Goal: Task Accomplishment & Management: Complete application form

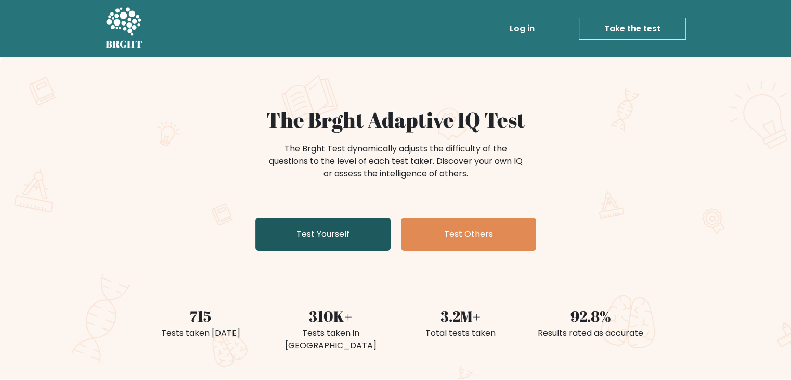
click at [343, 227] on link "Test Yourself" at bounding box center [322, 233] width 135 height 33
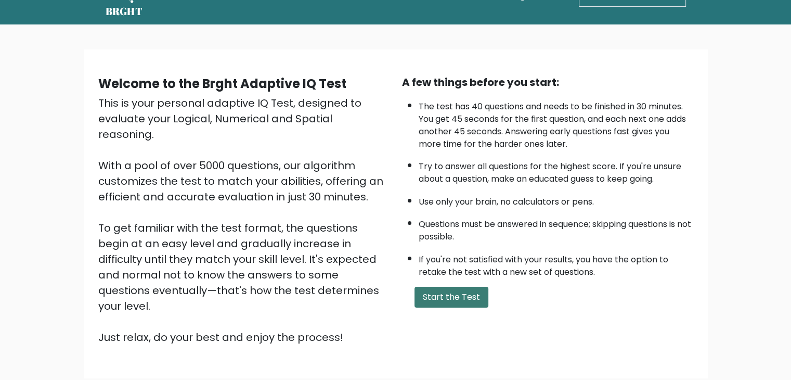
scroll to position [32, 0]
click at [450, 291] on button "Start the Test" at bounding box center [452, 297] width 74 height 21
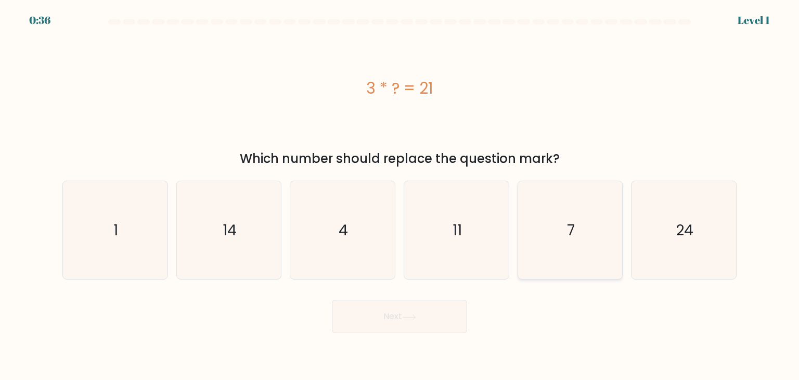
click at [560, 223] on icon "7" at bounding box center [570, 230] width 98 height 98
click at [400, 195] on input "e. 7" at bounding box center [399, 192] width 1 height 5
radio input "true"
click at [409, 307] on button "Next" at bounding box center [399, 316] width 135 height 33
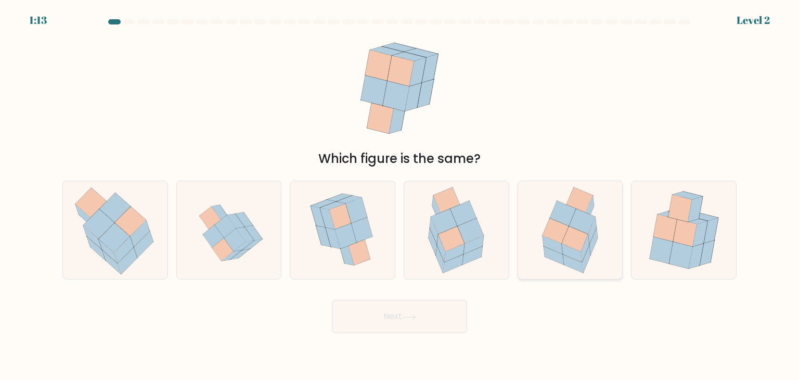
click at [553, 215] on icon at bounding box center [563, 213] width 26 height 25
click at [400, 195] on input "e." at bounding box center [399, 192] width 1 height 5
radio input "true"
click at [392, 328] on button "Next" at bounding box center [399, 316] width 135 height 33
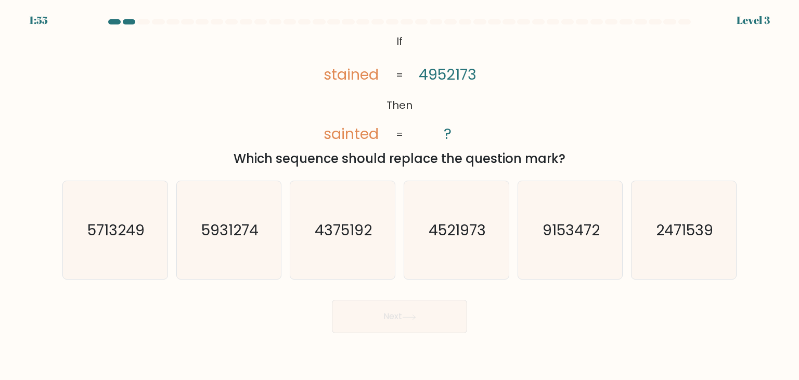
drag, startPoint x: 405, startPoint y: 313, endPoint x: 278, endPoint y: 342, distance: 130.7
click at [278, 342] on body "1:55 Level 3 If" at bounding box center [399, 190] width 799 height 380
click at [468, 230] on text "4521973" at bounding box center [457, 229] width 57 height 21
click at [400, 195] on input "d. 4521973" at bounding box center [399, 192] width 1 height 5
radio input "true"
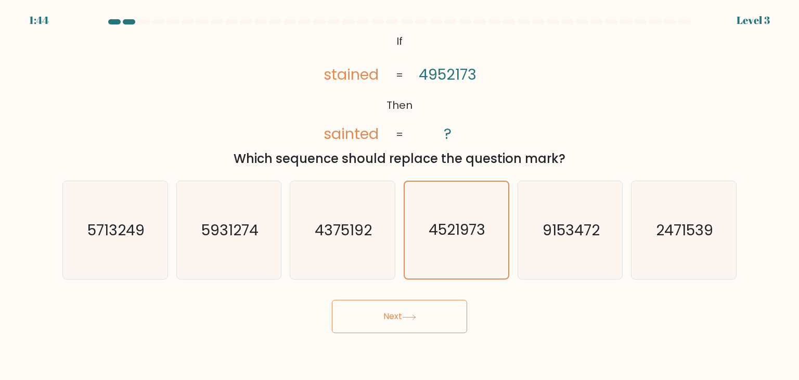
click at [399, 312] on button "Next" at bounding box center [399, 316] width 135 height 33
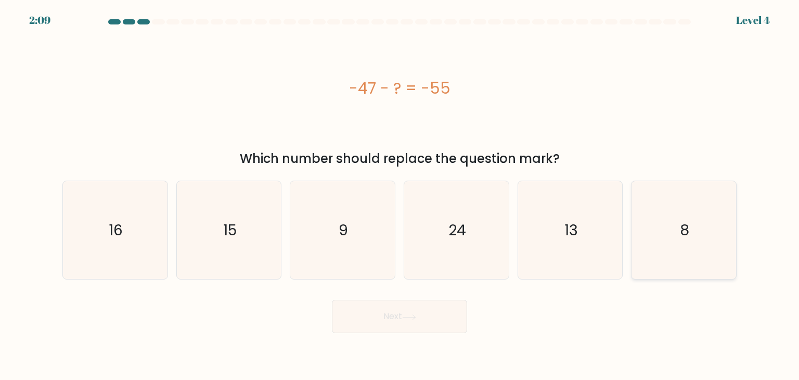
click at [682, 245] on icon "8" at bounding box center [684, 230] width 98 height 98
click at [400, 195] on input "f. 8" at bounding box center [399, 192] width 1 height 5
radio input "true"
click at [389, 310] on button "Next" at bounding box center [399, 316] width 135 height 33
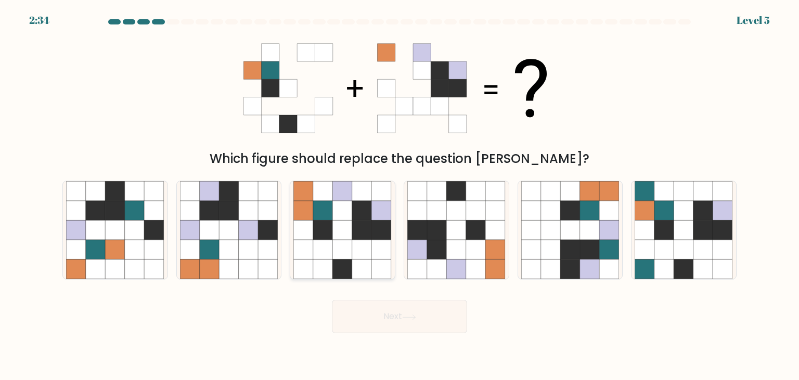
click at [358, 229] on icon at bounding box center [362, 230] width 20 height 20
click at [399, 195] on input "c." at bounding box center [399, 192] width 1 height 5
radio input "true"
click at [395, 327] on button "Next" at bounding box center [399, 316] width 135 height 33
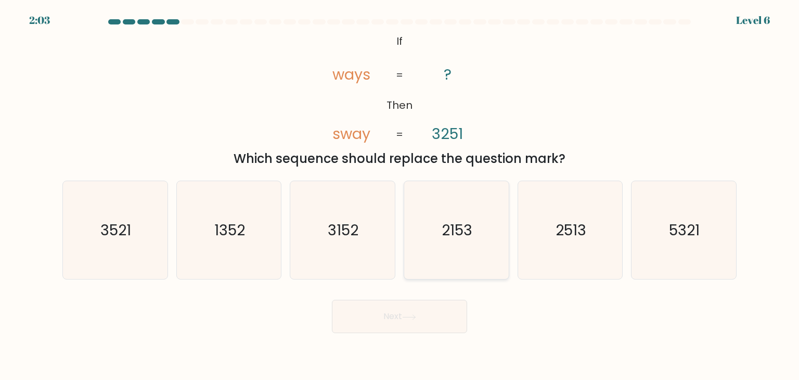
click at [468, 230] on text "2153" at bounding box center [457, 229] width 31 height 21
click at [400, 195] on input "d. 2153" at bounding box center [399, 192] width 1 height 5
radio input "true"
click at [561, 231] on text "2513" at bounding box center [570, 229] width 31 height 21
click at [400, 195] on input "e. 2513" at bounding box center [399, 192] width 1 height 5
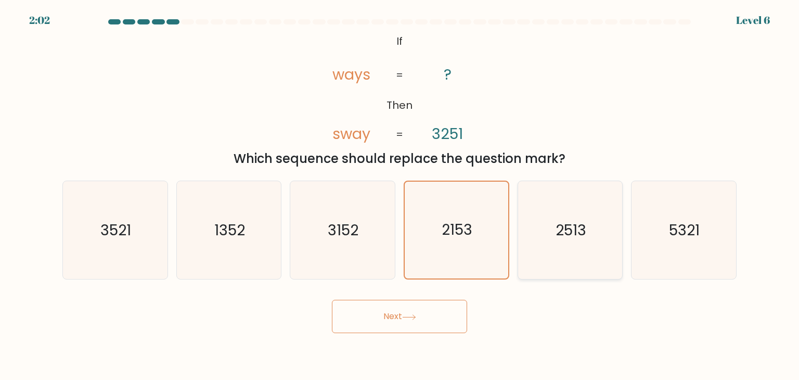
radio input "true"
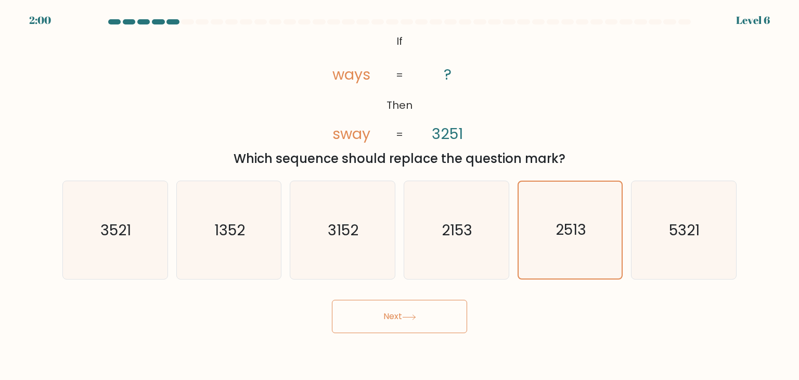
click at [404, 314] on button "Next" at bounding box center [399, 316] width 135 height 33
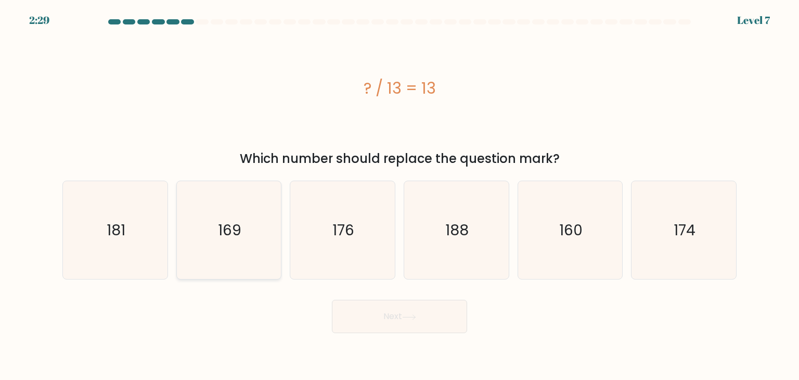
click at [222, 225] on text "169" at bounding box center [229, 229] width 23 height 21
click at [399, 195] on input "b. 169" at bounding box center [399, 192] width 1 height 5
radio input "true"
click at [377, 315] on button "Next" at bounding box center [399, 316] width 135 height 33
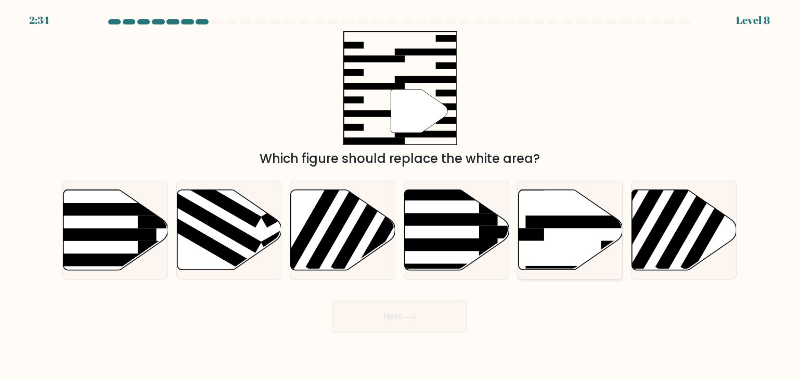
click at [549, 209] on icon at bounding box center [570, 230] width 105 height 80
click at [400, 195] on input "e." at bounding box center [399, 192] width 1 height 5
radio input "true"
click at [362, 324] on button "Next" at bounding box center [399, 316] width 135 height 33
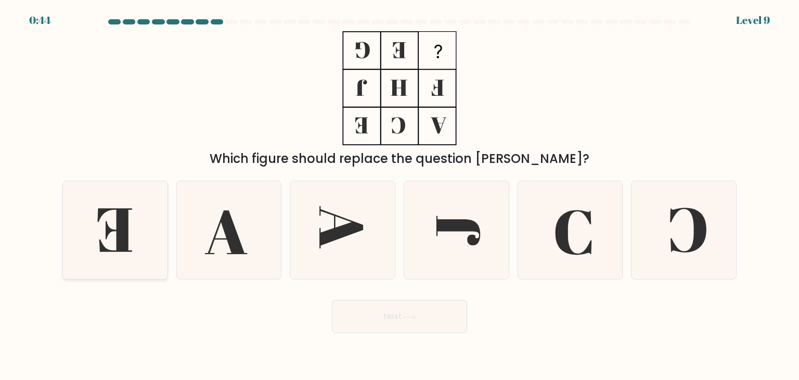
click at [149, 240] on icon at bounding box center [115, 230] width 98 height 98
click at [399, 195] on input "a." at bounding box center [399, 192] width 1 height 5
radio input "true"
click at [434, 306] on button "Next" at bounding box center [399, 316] width 135 height 33
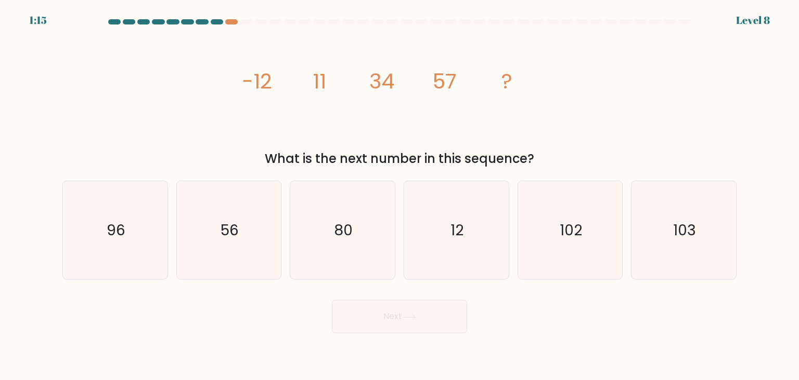
click at [325, 75] on tspan "11" at bounding box center [320, 81] width 14 height 29
click at [256, 80] on tspan "-12" at bounding box center [257, 81] width 30 height 29
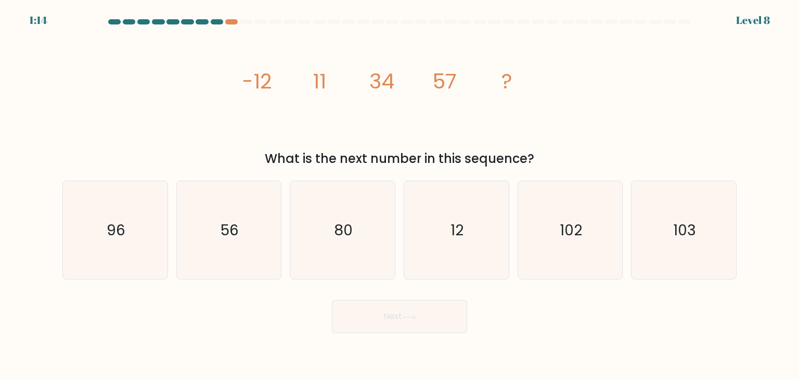
click at [256, 80] on tspan "-12" at bounding box center [257, 81] width 30 height 29
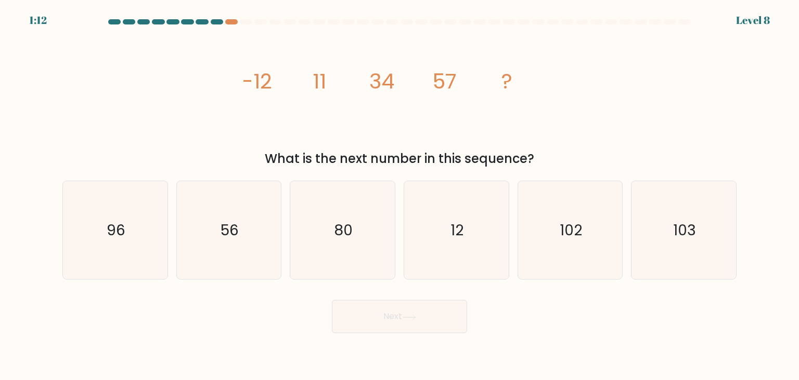
click at [256, 80] on tspan "-12" at bounding box center [257, 81] width 30 height 29
click at [350, 208] on icon "80" at bounding box center [342, 230] width 98 height 98
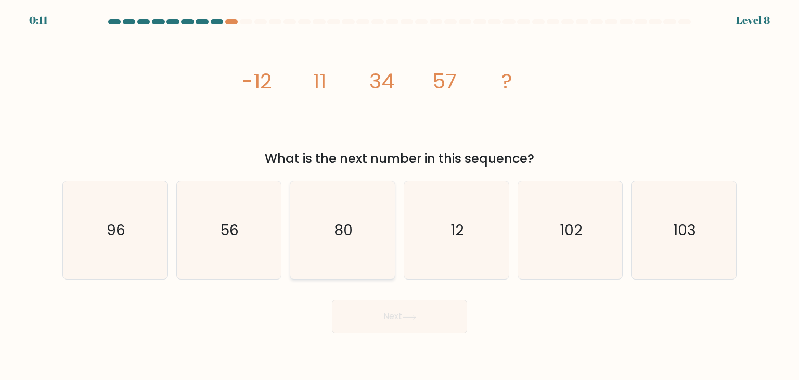
click at [399, 195] on input "c. 80" at bounding box center [399, 192] width 1 height 5
radio input "true"
click at [389, 312] on button "Next" at bounding box center [399, 316] width 135 height 33
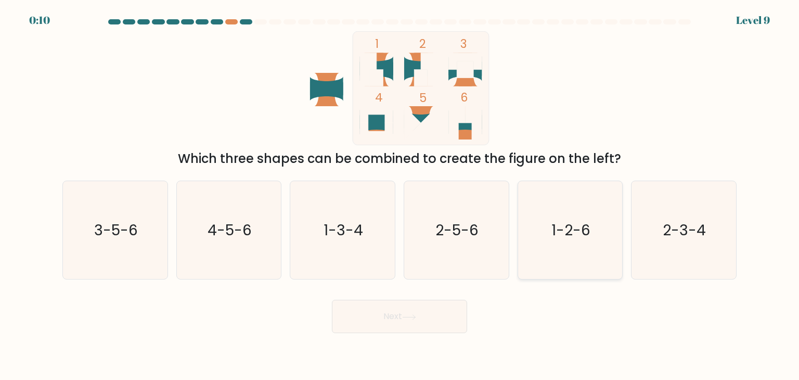
click at [573, 256] on icon "1-2-6" at bounding box center [570, 230] width 98 height 98
click at [400, 195] on input "e. 1-2-6" at bounding box center [399, 192] width 1 height 5
radio input "true"
click at [424, 319] on button "Next" at bounding box center [399, 316] width 135 height 33
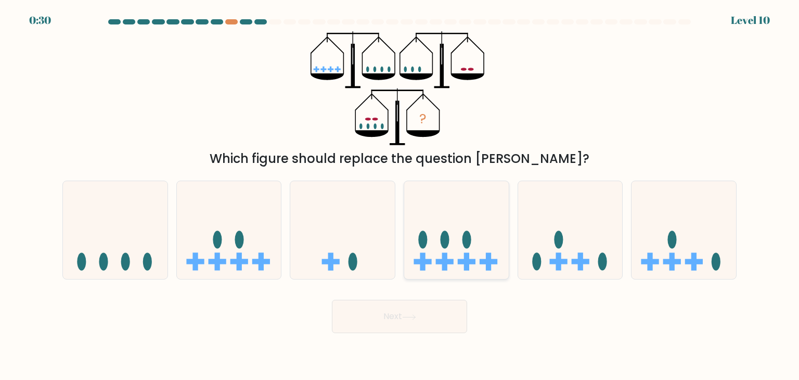
click at [457, 242] on icon at bounding box center [456, 230] width 105 height 86
click at [400, 195] on input "d." at bounding box center [399, 192] width 1 height 5
radio input "true"
click at [408, 325] on button "Next" at bounding box center [399, 316] width 135 height 33
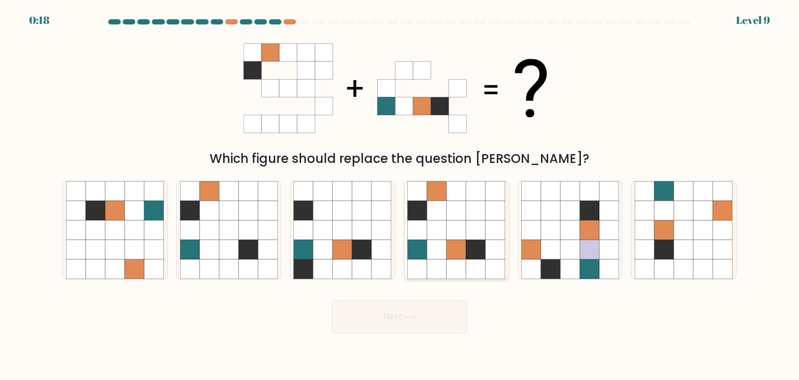
click at [471, 209] on icon at bounding box center [476, 211] width 20 height 20
click at [400, 195] on input "d." at bounding box center [399, 192] width 1 height 5
radio input "true"
click at [413, 307] on button "Next" at bounding box center [399, 316] width 135 height 33
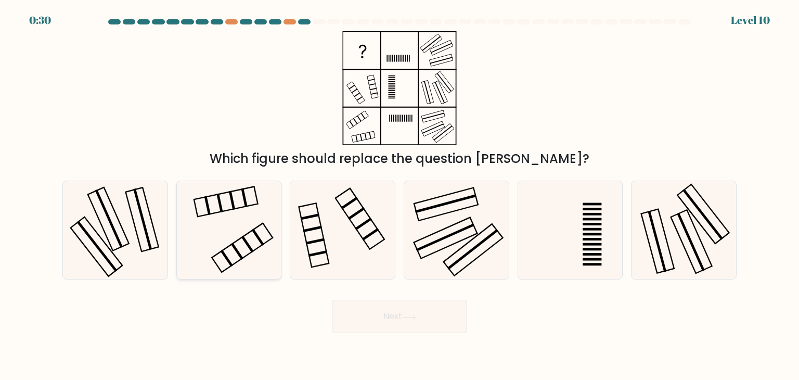
click at [233, 227] on icon at bounding box center [229, 230] width 98 height 98
click at [399, 195] on input "b." at bounding box center [399, 192] width 1 height 5
radio input "true"
click at [421, 335] on body "0:29 Level 10" at bounding box center [399, 190] width 799 height 380
click at [426, 314] on button "Next" at bounding box center [399, 316] width 135 height 33
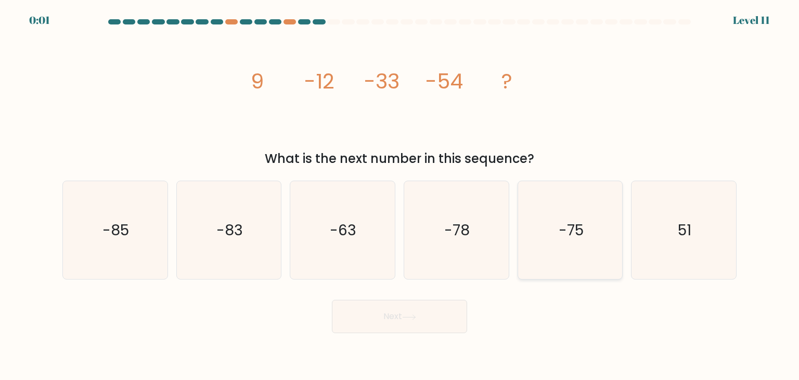
click at [553, 233] on icon "-75" at bounding box center [570, 230] width 98 height 98
click at [400, 195] on input "e. -75" at bounding box center [399, 192] width 1 height 5
radio input "true"
click at [417, 313] on button "Next" at bounding box center [399, 316] width 135 height 33
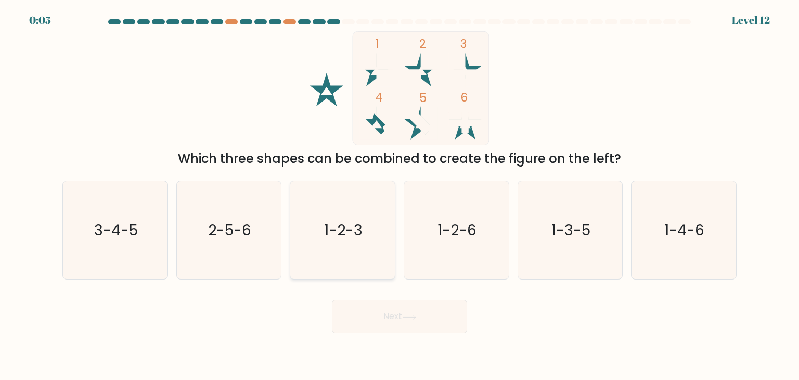
click at [364, 200] on icon "1-2-3" at bounding box center [342, 230] width 98 height 98
click at [399, 195] on input "c. 1-2-3" at bounding box center [399, 192] width 1 height 5
radio input "true"
click at [396, 320] on button "Next" at bounding box center [399, 316] width 135 height 33
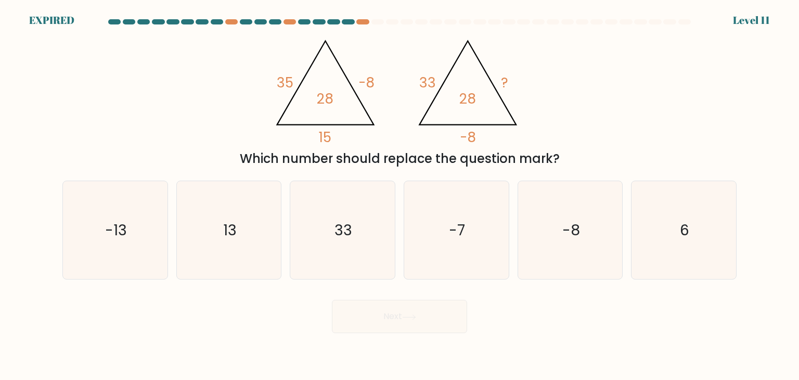
click at [467, 99] on tspan "28" at bounding box center [467, 98] width 17 height 19
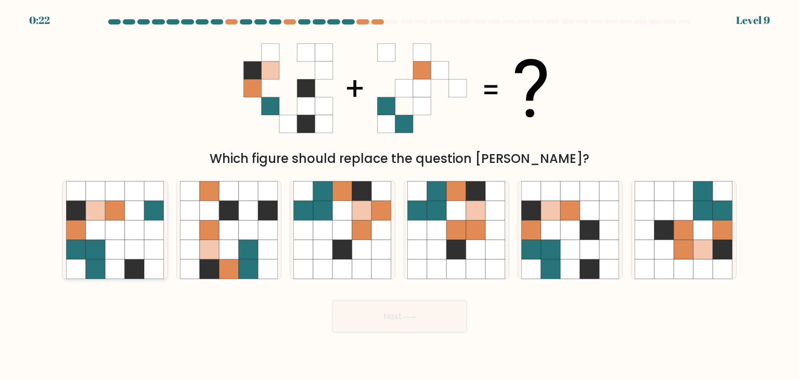
click at [126, 215] on icon at bounding box center [135, 211] width 20 height 20
click at [399, 195] on input "a." at bounding box center [399, 192] width 1 height 5
radio input "true"
click at [543, 211] on icon at bounding box center [551, 211] width 20 height 20
click at [400, 195] on input "e." at bounding box center [399, 192] width 1 height 5
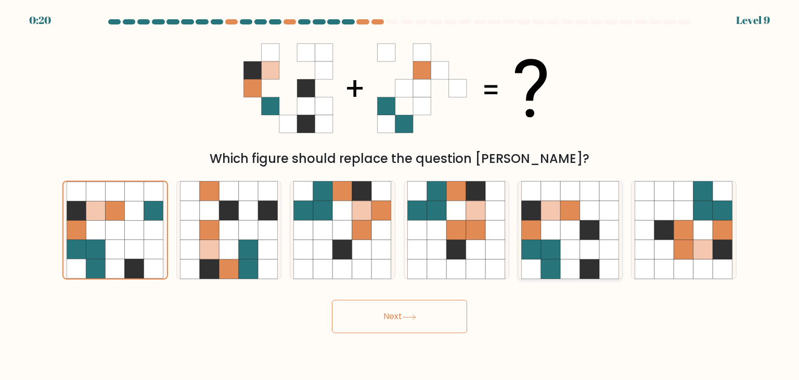
radio input "true"
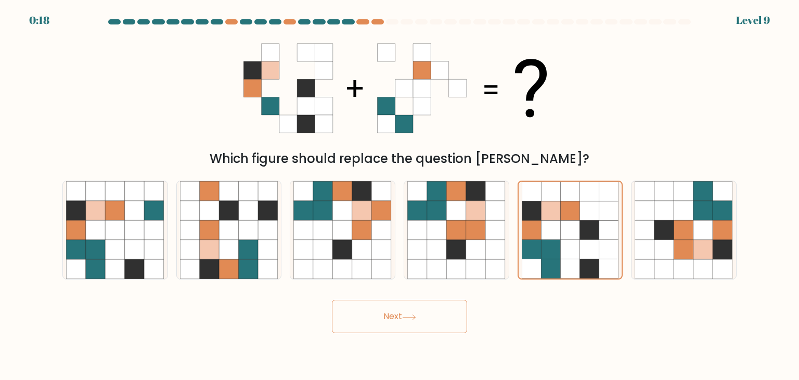
click at [414, 315] on icon at bounding box center [409, 317] width 14 height 6
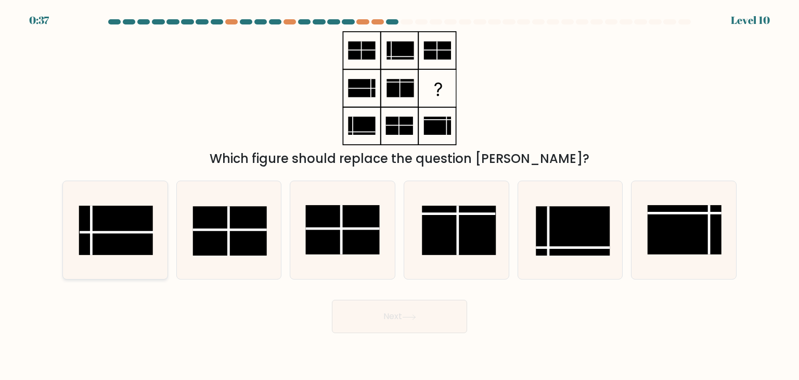
click at [98, 215] on rect at bounding box center [116, 229] width 74 height 49
click at [399, 195] on input "a." at bounding box center [399, 192] width 1 height 5
radio input "true"
click at [402, 314] on button "Next" at bounding box center [399, 316] width 135 height 33
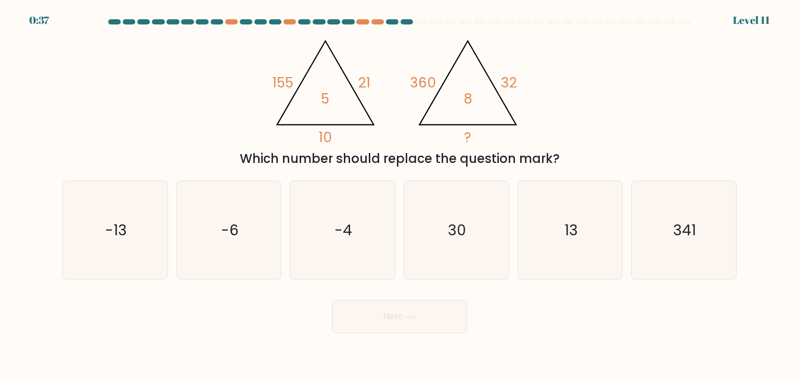
click at [421, 84] on tspan "360" at bounding box center [423, 82] width 26 height 19
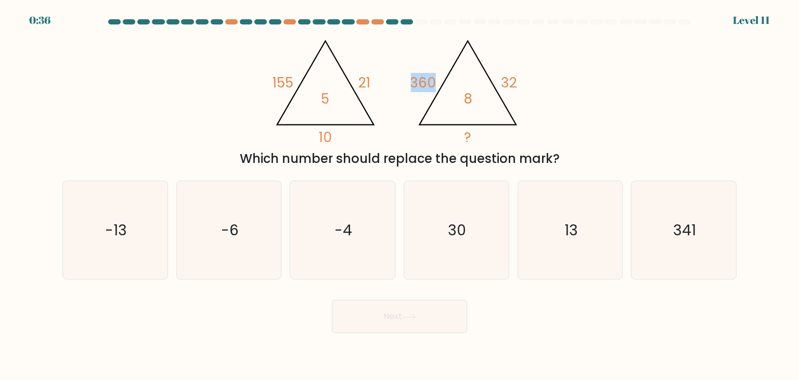
click at [421, 84] on tspan "360" at bounding box center [423, 82] width 26 height 19
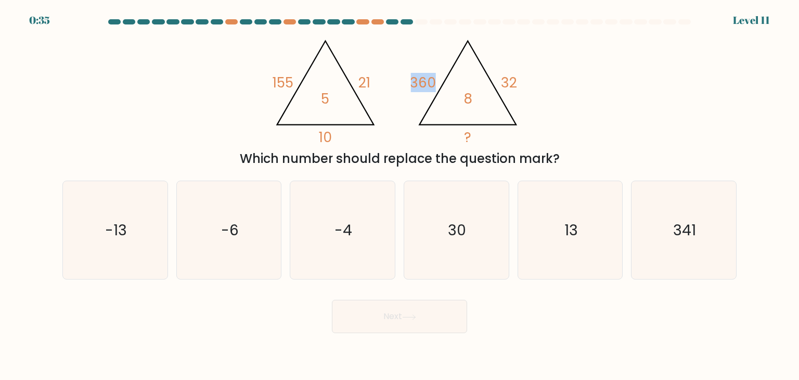
click at [421, 84] on tspan "360" at bounding box center [423, 82] width 26 height 19
click at [83, 228] on icon "-13" at bounding box center [115, 230] width 98 height 98
click at [399, 195] on input "a. -13" at bounding box center [399, 192] width 1 height 5
radio input "true"
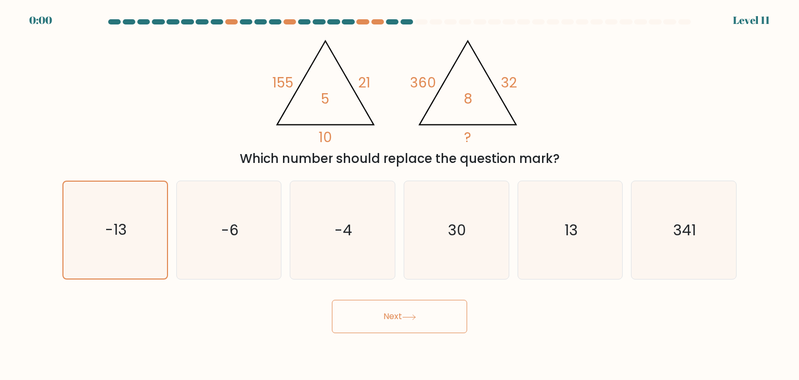
click at [409, 315] on icon at bounding box center [409, 317] width 14 height 6
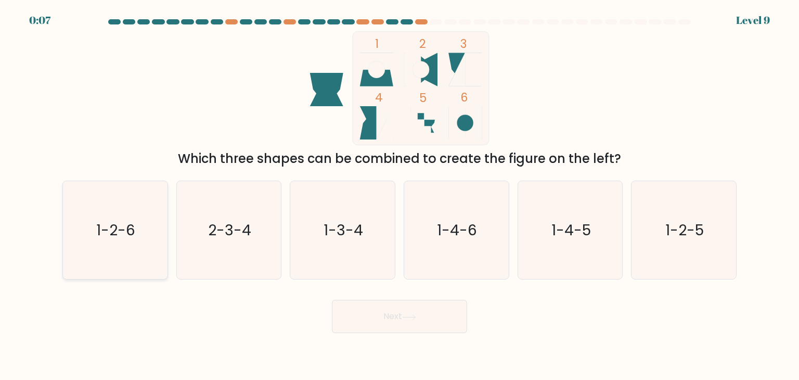
click at [137, 221] on icon "1-2-6" at bounding box center [115, 230] width 98 height 98
click at [399, 195] on input "a. 1-2-6" at bounding box center [399, 192] width 1 height 5
radio input "true"
click at [369, 321] on button "Next" at bounding box center [399, 316] width 135 height 33
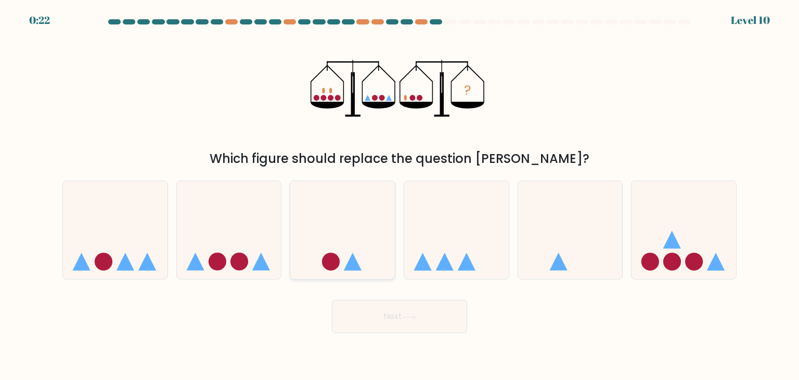
click at [346, 233] on icon at bounding box center [342, 230] width 105 height 86
click at [399, 195] on input "c." at bounding box center [399, 192] width 1 height 5
radio input "true"
click at [397, 327] on button "Next" at bounding box center [399, 316] width 135 height 33
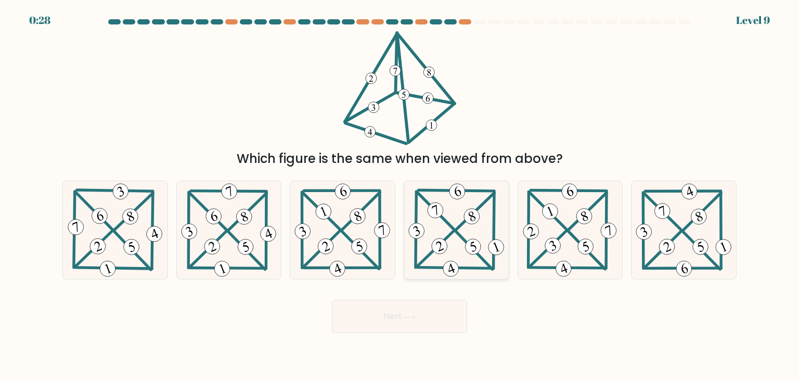
click at [475, 242] on 341 at bounding box center [473, 247] width 20 height 20
click at [400, 195] on input "d." at bounding box center [399, 192] width 1 height 5
radio input "true"
click at [408, 330] on button "Next" at bounding box center [399, 316] width 135 height 33
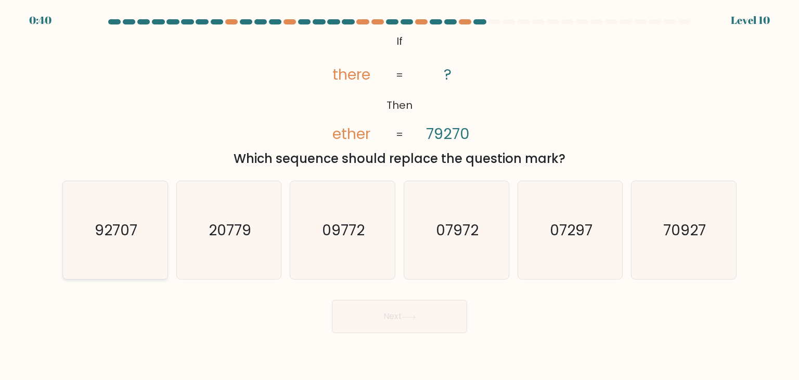
click at [80, 235] on icon "92707" at bounding box center [115, 230] width 98 height 98
click at [399, 195] on input "a. 92707" at bounding box center [399, 192] width 1 height 5
radio input "true"
click at [433, 310] on button "Next" at bounding box center [399, 316] width 135 height 33
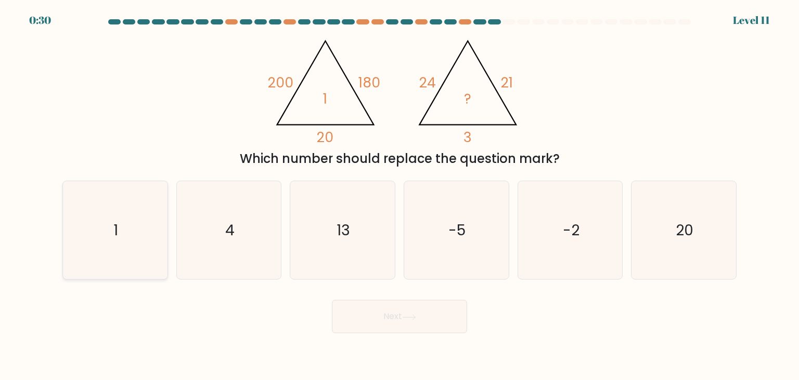
click at [136, 238] on icon "1" at bounding box center [115, 230] width 98 height 98
click at [399, 195] on input "a. 1" at bounding box center [399, 192] width 1 height 5
radio input "true"
click at [449, 307] on button "Next" at bounding box center [399, 316] width 135 height 33
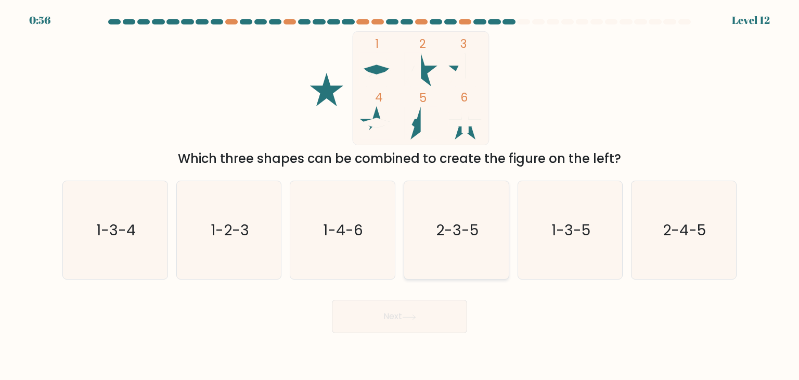
click at [468, 219] on text "2-3-5" at bounding box center [457, 229] width 43 height 21
click at [400, 195] on input "d. 2-3-5" at bounding box center [399, 192] width 1 height 5
radio input "true"
click at [406, 315] on icon at bounding box center [409, 317] width 14 height 6
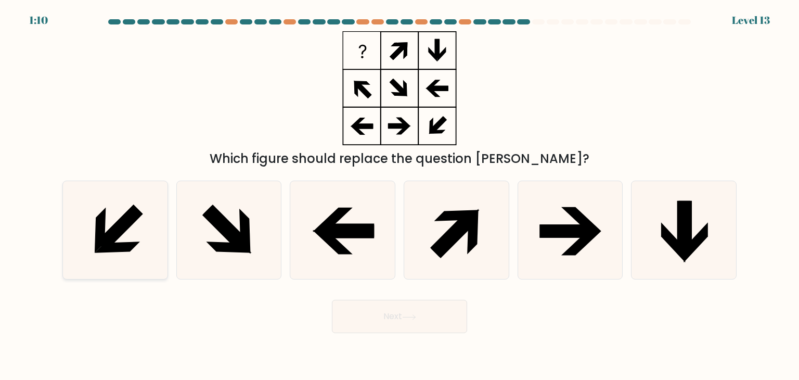
click at [153, 237] on icon at bounding box center [115, 230] width 98 height 98
click at [399, 195] on input "a." at bounding box center [399, 192] width 1 height 5
radio input "true"
click at [405, 319] on icon at bounding box center [409, 317] width 14 height 6
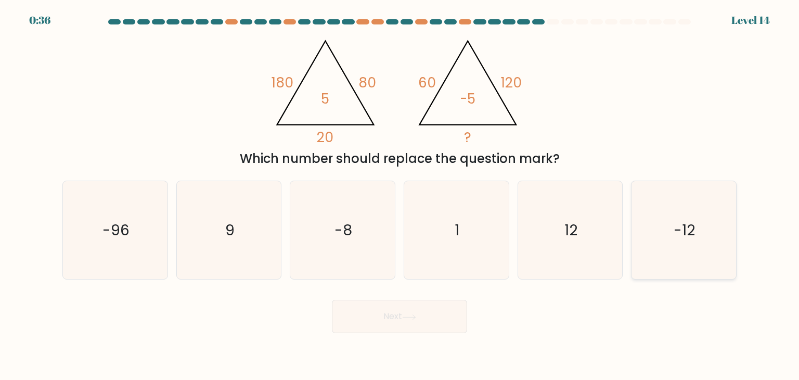
click at [684, 221] on text "-12" at bounding box center [684, 229] width 21 height 21
click at [400, 195] on input "f. -12" at bounding box center [399, 192] width 1 height 5
radio input "true"
click at [345, 323] on button "Next" at bounding box center [399, 316] width 135 height 33
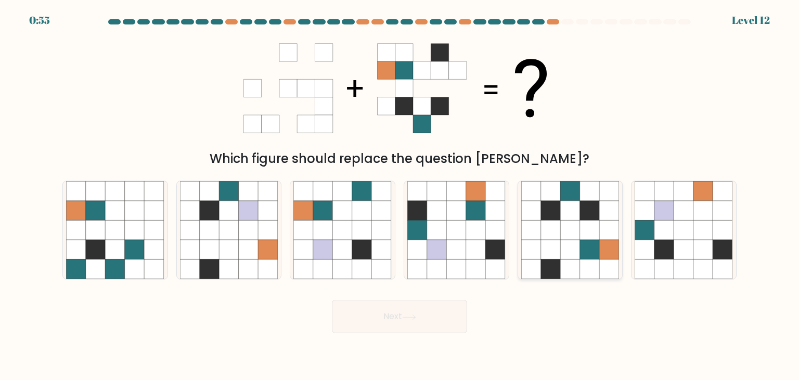
click at [551, 245] on icon at bounding box center [551, 250] width 20 height 20
click at [400, 195] on input "e." at bounding box center [399, 192] width 1 height 5
radio input "true"
click at [432, 317] on button "Next" at bounding box center [399, 316] width 135 height 33
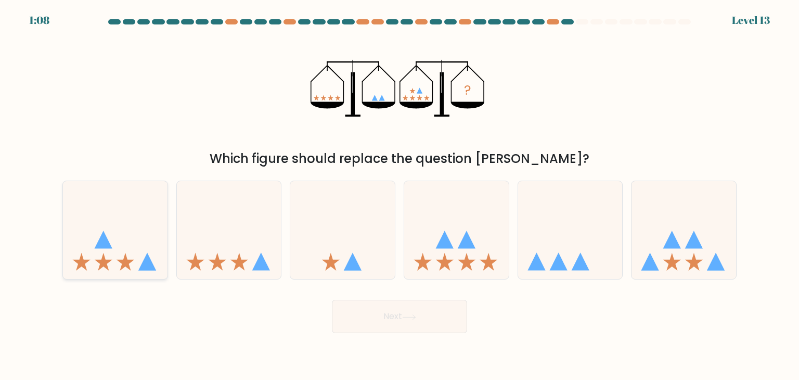
click at [94, 239] on icon at bounding box center [115, 230] width 105 height 86
click at [399, 195] on input "a." at bounding box center [399, 192] width 1 height 5
radio input "true"
click at [440, 314] on button "Next" at bounding box center [399, 316] width 135 height 33
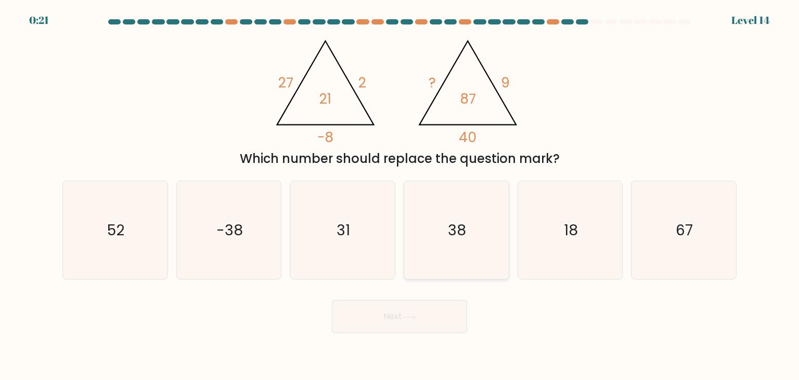
click at [475, 217] on icon "38" at bounding box center [456, 230] width 98 height 98
click at [400, 195] on input "d. 38" at bounding box center [399, 192] width 1 height 5
radio input "true"
click at [422, 315] on button "Next" at bounding box center [399, 316] width 135 height 33
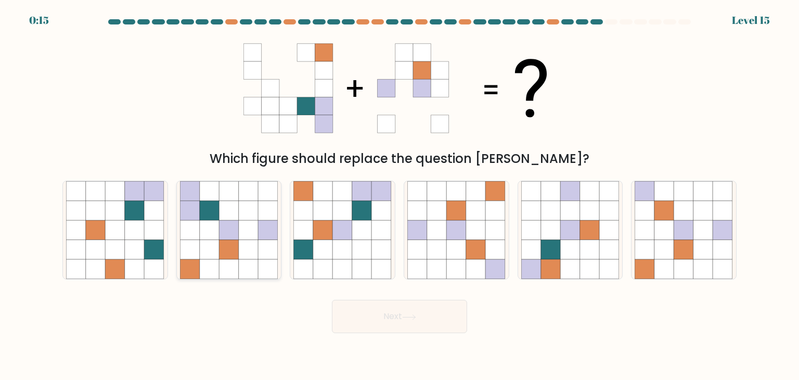
click at [222, 235] on icon at bounding box center [229, 230] width 20 height 20
click at [399, 195] on input "b." at bounding box center [399, 192] width 1 height 5
radio input "true"
click at [389, 321] on button "Next" at bounding box center [399, 316] width 135 height 33
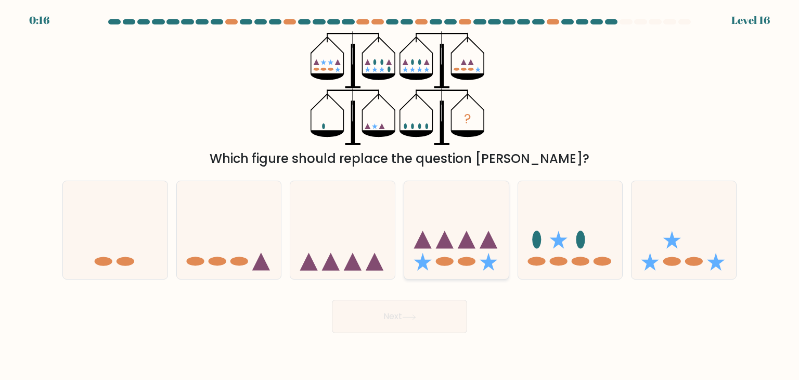
click at [479, 250] on icon at bounding box center [456, 230] width 105 height 86
click at [400, 195] on input "d." at bounding box center [399, 192] width 1 height 5
radio input "true"
click at [558, 243] on icon at bounding box center [558, 240] width 18 height 18
click at [400, 195] on input "e." at bounding box center [399, 192] width 1 height 5
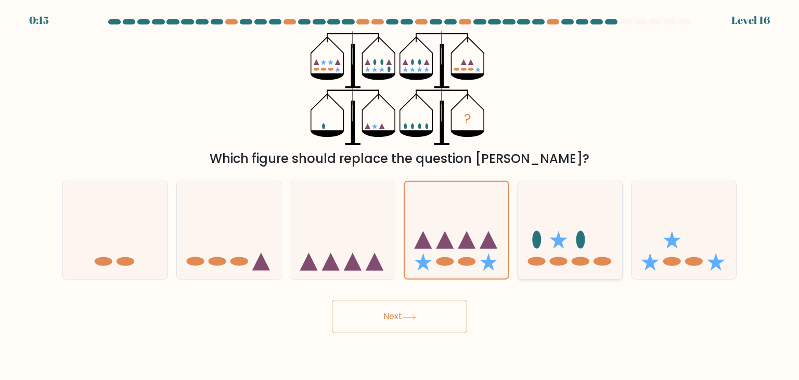
radio input "true"
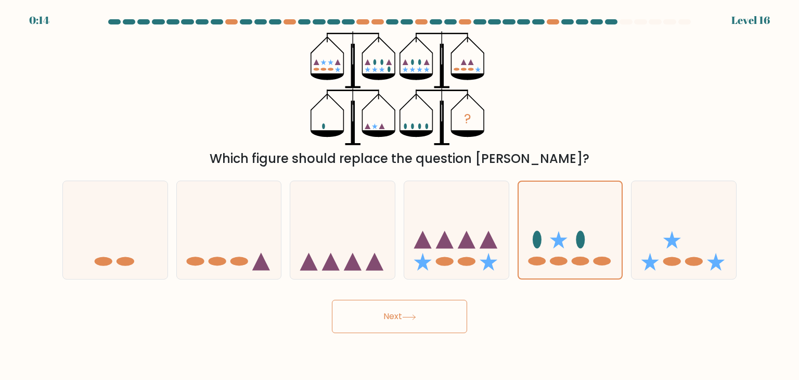
click at [439, 319] on button "Next" at bounding box center [399, 316] width 135 height 33
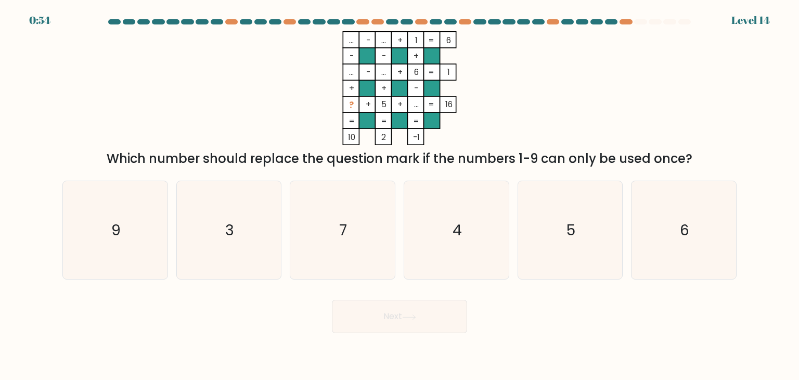
click at [518, 160] on div "Which number should replace the question mark if the numbers 1-9 can only be us…" at bounding box center [400, 158] width 662 height 19
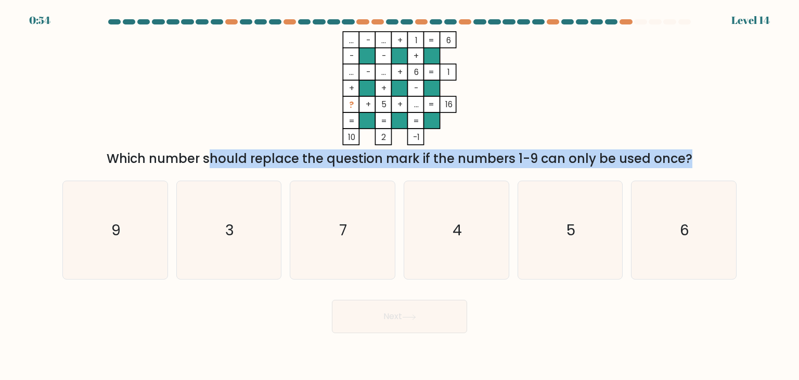
click at [518, 160] on div "Which number should replace the question mark if the numbers 1-9 can only be us…" at bounding box center [400, 158] width 662 height 19
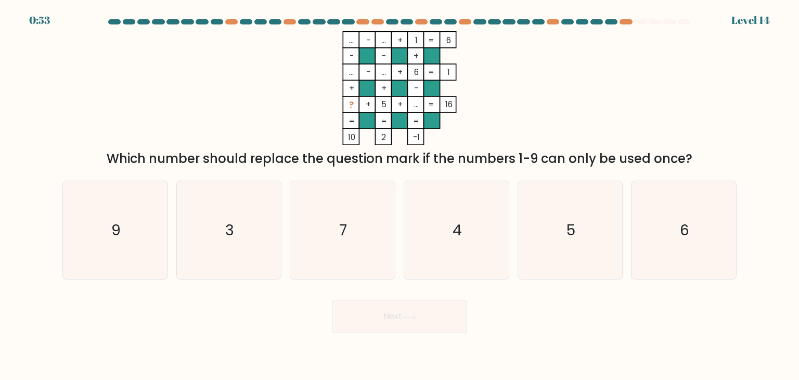
click at [518, 160] on div "Which number should replace the question mark if the numbers 1-9 can only be us…" at bounding box center [400, 158] width 662 height 19
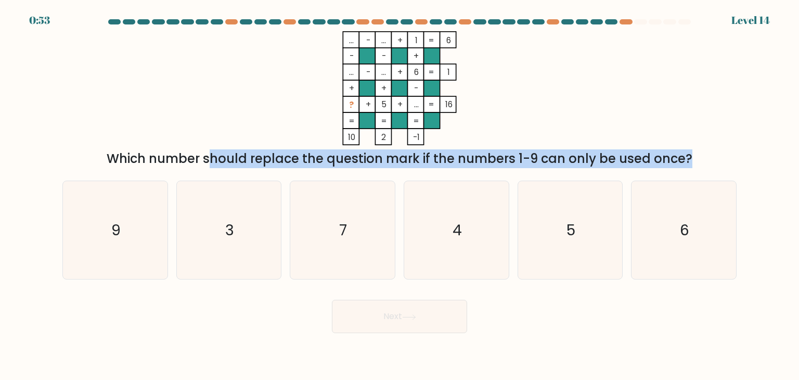
click at [518, 160] on div "Which number should replace the question mark if the numbers 1-9 can only be us…" at bounding box center [400, 158] width 662 height 19
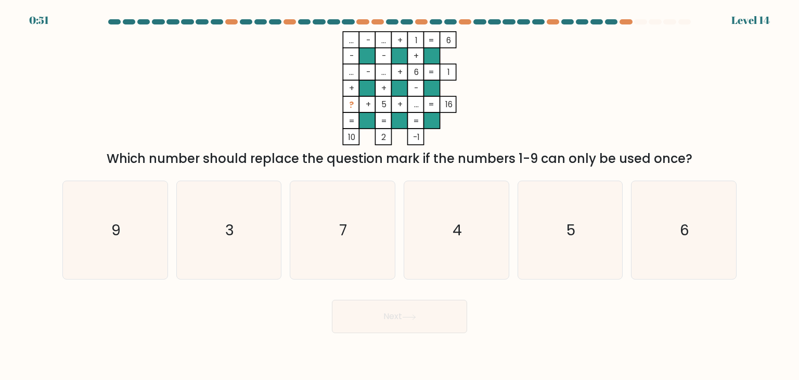
click at [518, 160] on div "Which number should replace the question mark if the numbers 1-9 can only be us…" at bounding box center [400, 158] width 662 height 19
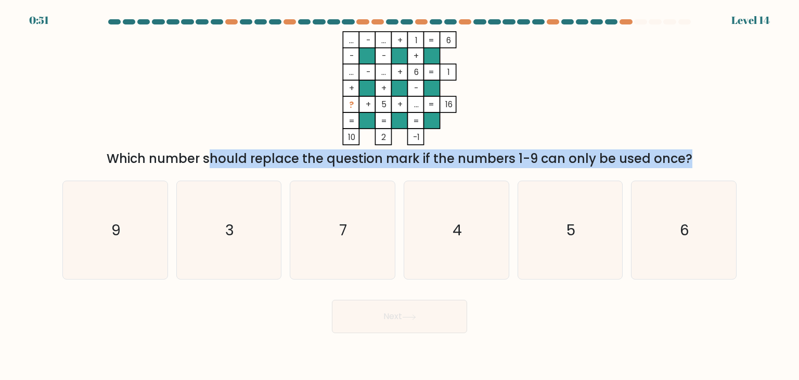
click at [518, 160] on div "Which number should replace the question mark if the numbers 1-9 can only be us…" at bounding box center [400, 158] width 662 height 19
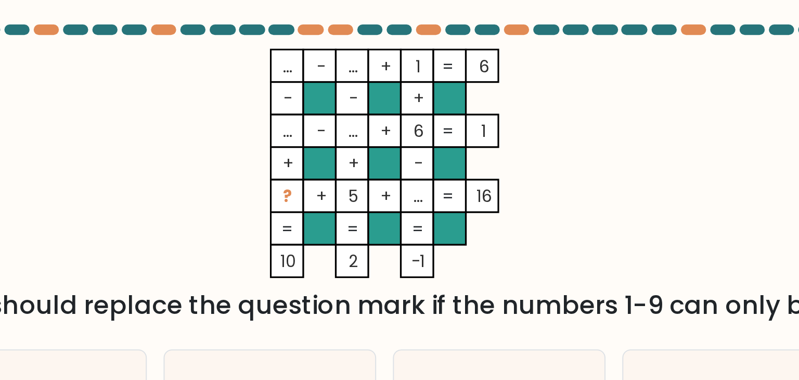
click at [416, 106] on tspan "..." at bounding box center [416, 104] width 5 height 11
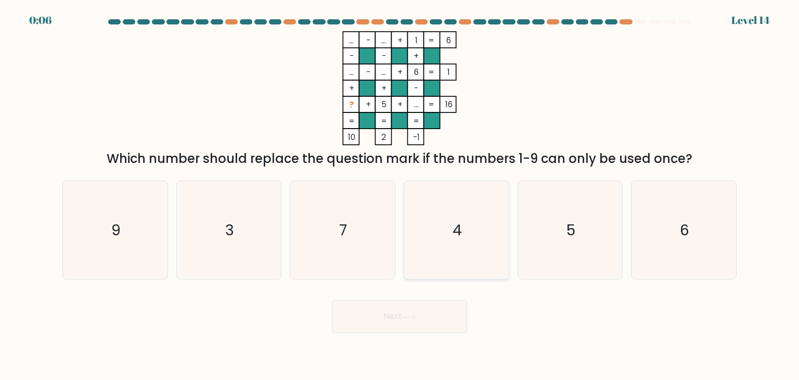
click at [418, 222] on icon "4" at bounding box center [456, 230] width 98 height 98
click at [400, 195] on input "d. 4" at bounding box center [399, 192] width 1 height 5
radio input "true"
click at [409, 316] on icon at bounding box center [409, 317] width 14 height 6
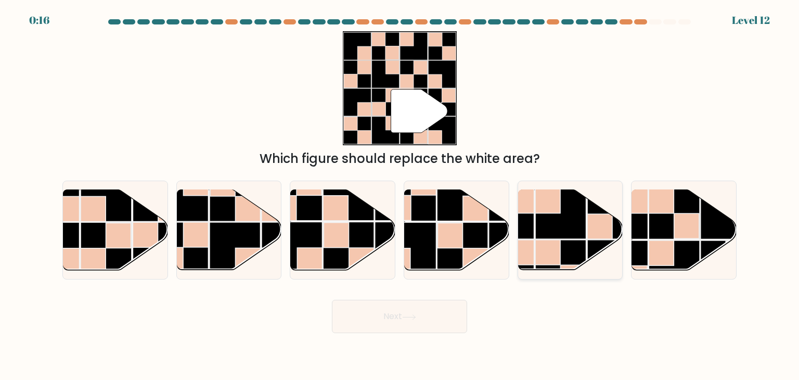
click at [575, 258] on rect at bounding box center [560, 265] width 51 height 51
click at [400, 195] on input "e." at bounding box center [399, 192] width 1 height 5
radio input "true"
click at [640, 221] on rect at bounding box center [622, 213] width 51 height 51
click at [400, 195] on input "f." at bounding box center [399, 192] width 1 height 5
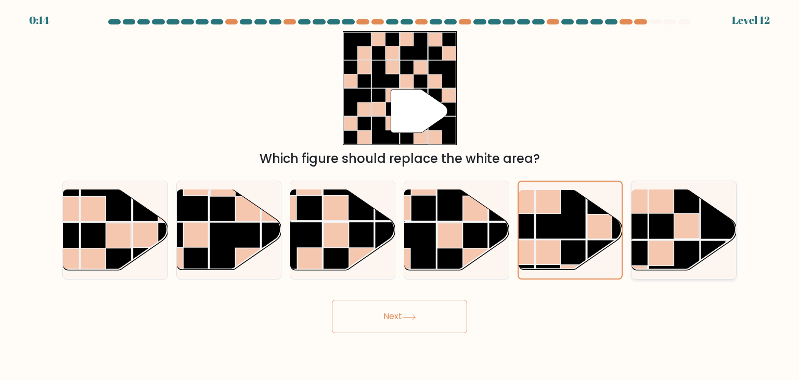
radio input "true"
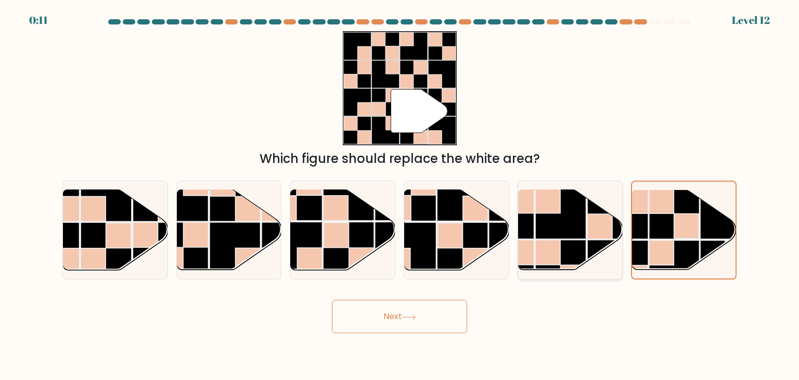
click at [563, 219] on rect at bounding box center [560, 213] width 51 height 51
click at [400, 195] on input "e." at bounding box center [399, 192] width 1 height 5
radio input "true"
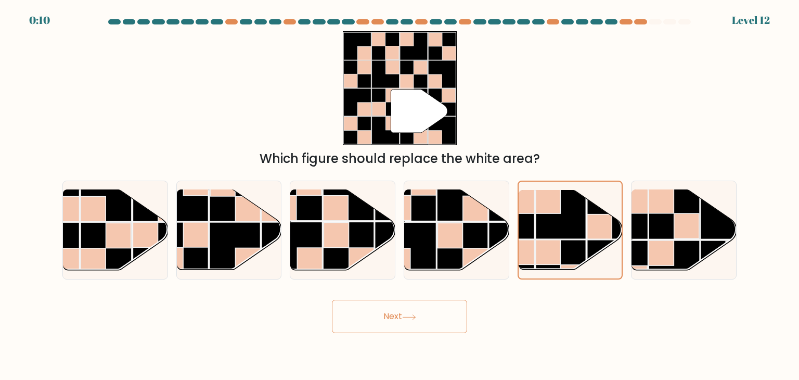
click at [402, 319] on button "Next" at bounding box center [399, 316] width 135 height 33
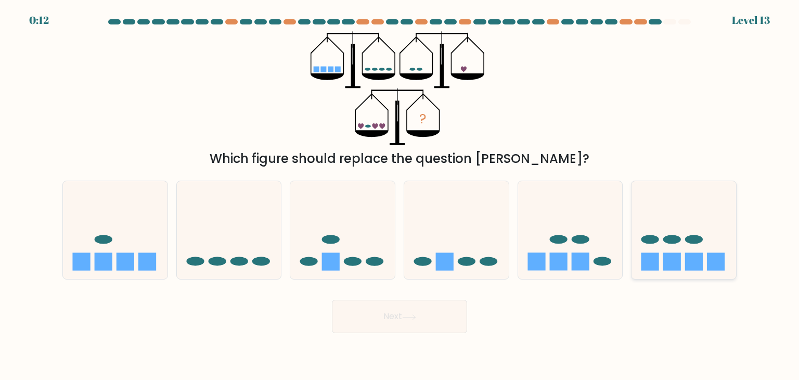
click at [635, 261] on icon at bounding box center [683, 230] width 105 height 86
click at [400, 195] on input "f." at bounding box center [399, 192] width 1 height 5
radio input "true"
click at [374, 328] on button "Next" at bounding box center [399, 316] width 135 height 33
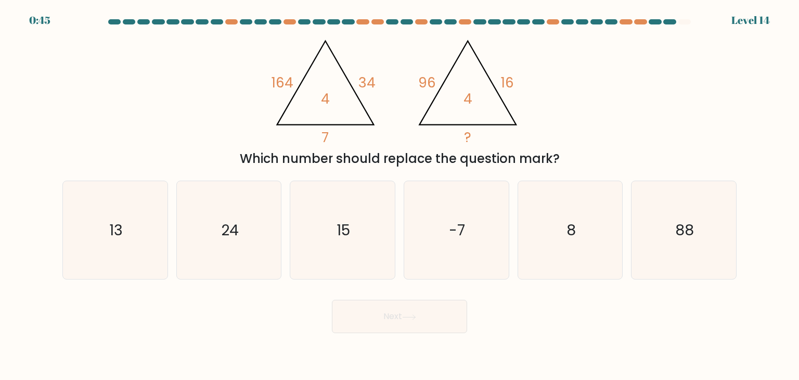
click at [466, 103] on tspan "4" at bounding box center [467, 98] width 9 height 19
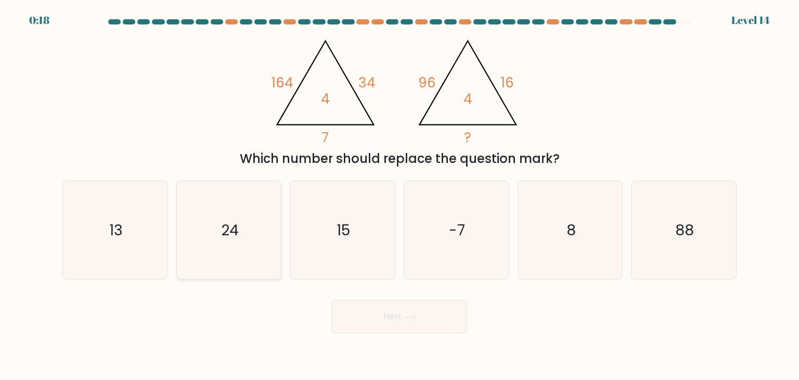
click at [220, 212] on icon "24" at bounding box center [229, 230] width 98 height 98
click at [399, 195] on input "b. 24" at bounding box center [399, 192] width 1 height 5
radio input "true"
click at [433, 316] on button "Next" at bounding box center [399, 316] width 135 height 33
click at [424, 321] on button "Next" at bounding box center [399, 316] width 135 height 33
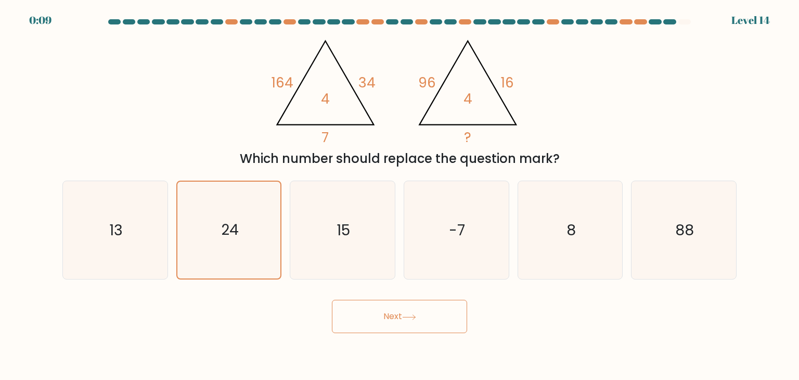
click at [424, 321] on button "Next" at bounding box center [399, 316] width 135 height 33
click at [394, 308] on button "Next" at bounding box center [399, 316] width 135 height 33
click at [368, 233] on icon "15" at bounding box center [342, 230] width 98 height 98
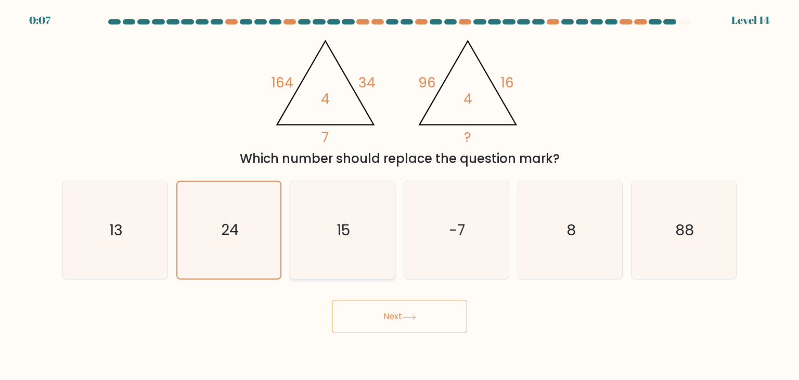
click at [399, 195] on input "c. 15" at bounding box center [399, 192] width 1 height 5
radio input "true"
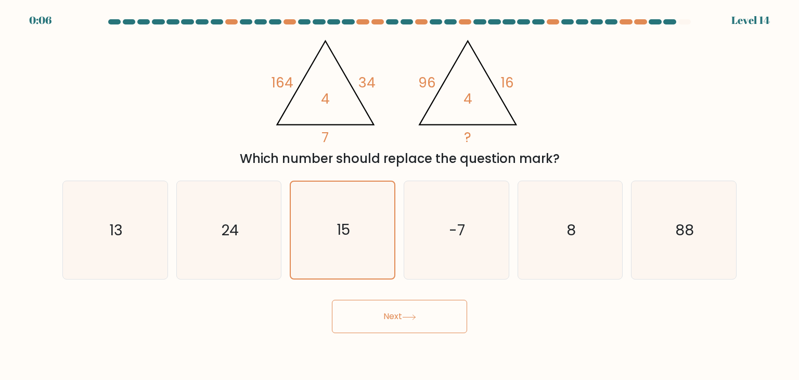
click at [379, 310] on button "Next" at bounding box center [399, 316] width 135 height 33
click at [444, 237] on icon "-7" at bounding box center [456, 230] width 98 height 98
click at [400, 195] on input "d. -7" at bounding box center [399, 192] width 1 height 5
radio input "true"
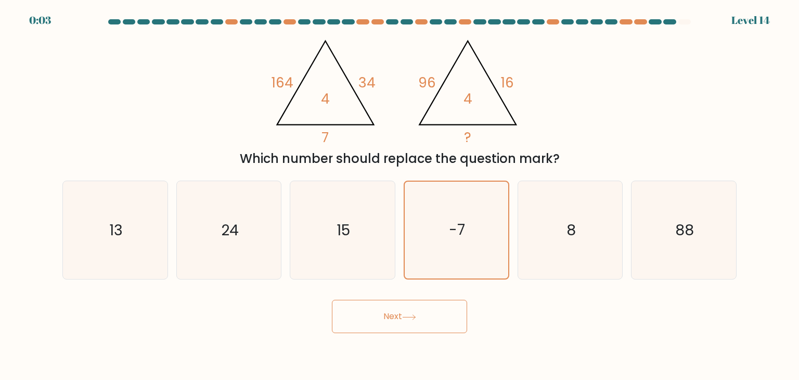
click at [403, 312] on button "Next" at bounding box center [399, 316] width 135 height 33
click at [328, 312] on div "Next" at bounding box center [399, 312] width 687 height 41
click at [347, 315] on div "Next" at bounding box center [399, 312] width 687 height 41
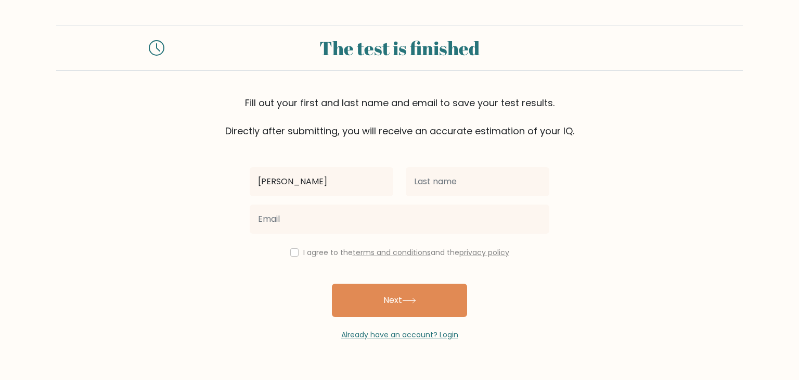
type input "[PERSON_NAME]"
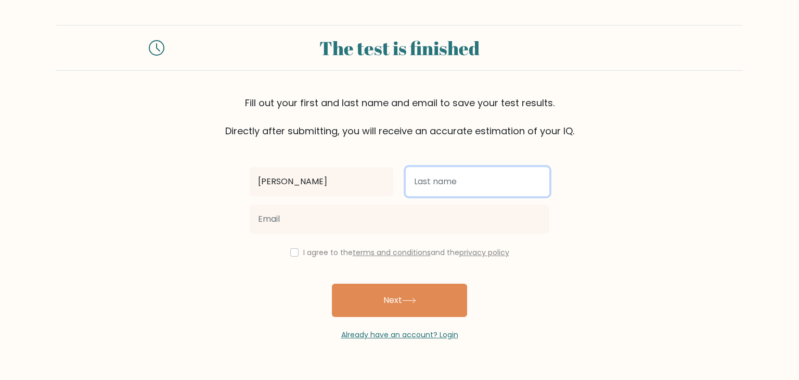
click at [456, 186] on input "text" at bounding box center [478, 181] width 144 height 29
type input "[PERSON_NAME]"
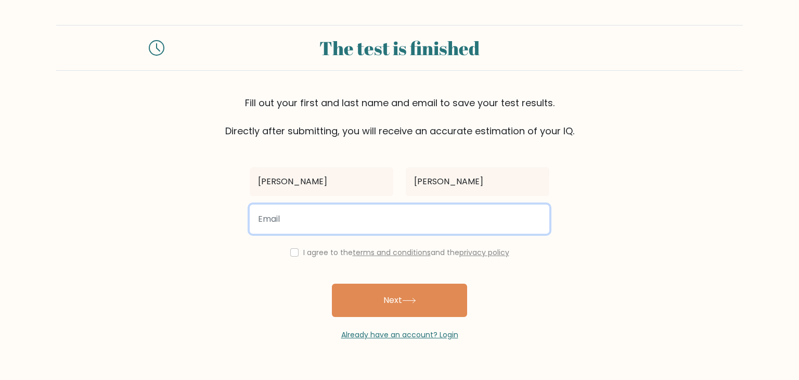
click at [404, 206] on input "email" at bounding box center [400, 218] width 300 height 29
type input "[EMAIL_ADDRESS][DOMAIN_NAME]"
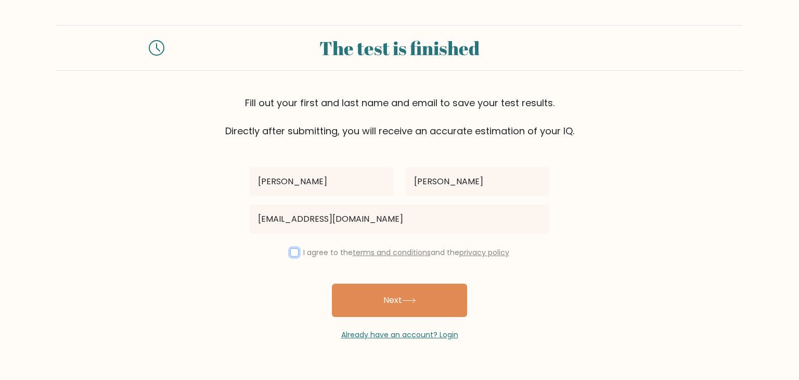
click at [291, 254] on input "checkbox" at bounding box center [294, 252] width 8 height 8
checkbox input "true"
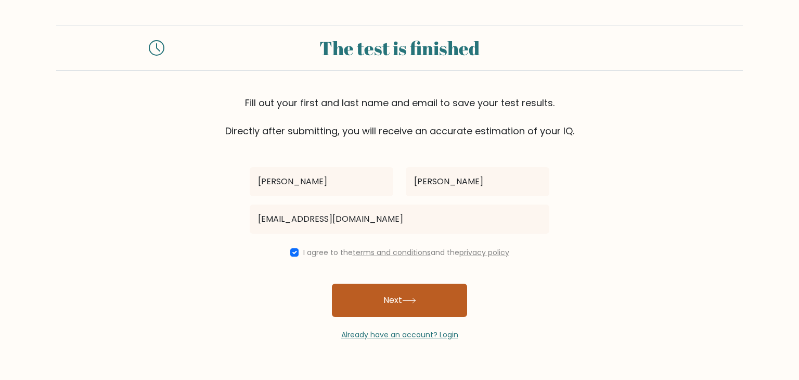
click at [386, 314] on button "Next" at bounding box center [399, 299] width 135 height 33
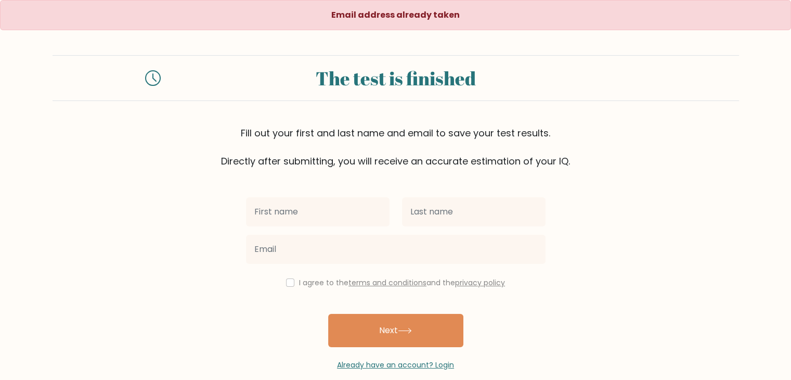
scroll to position [15, 0]
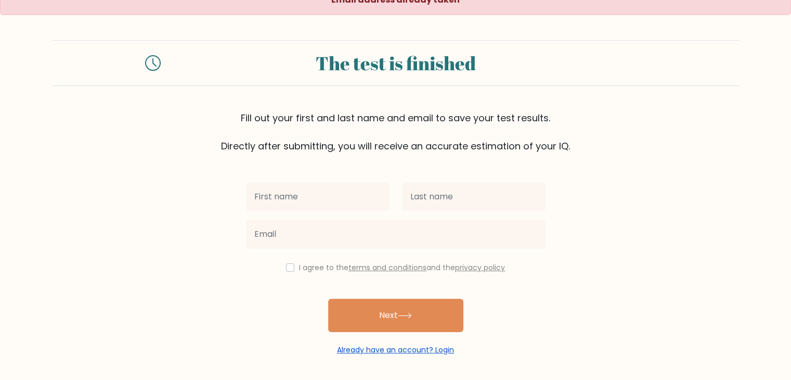
click at [378, 347] on link "Already have an account? Login" at bounding box center [395, 349] width 117 height 10
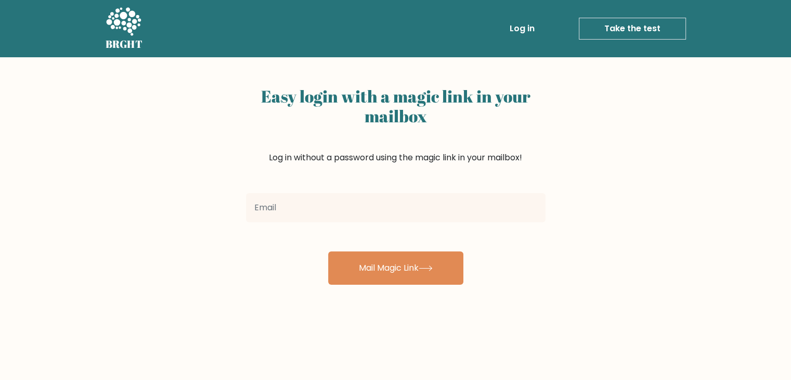
click at [289, 213] on input "email" at bounding box center [396, 207] width 300 height 29
type input "[EMAIL_ADDRESS][DOMAIN_NAME]"
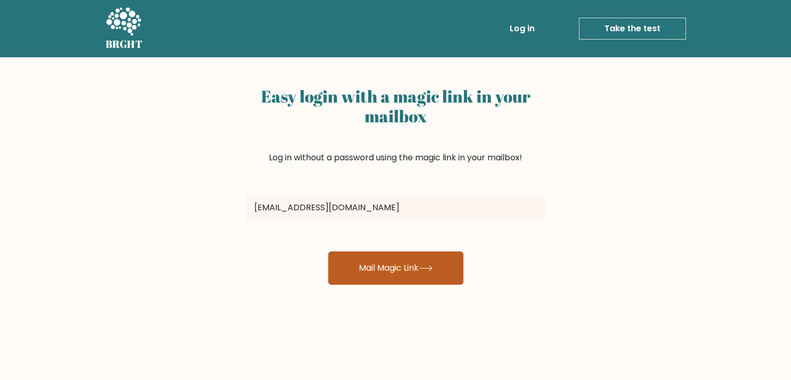
click at [358, 258] on button "Mail Magic Link" at bounding box center [395, 267] width 135 height 33
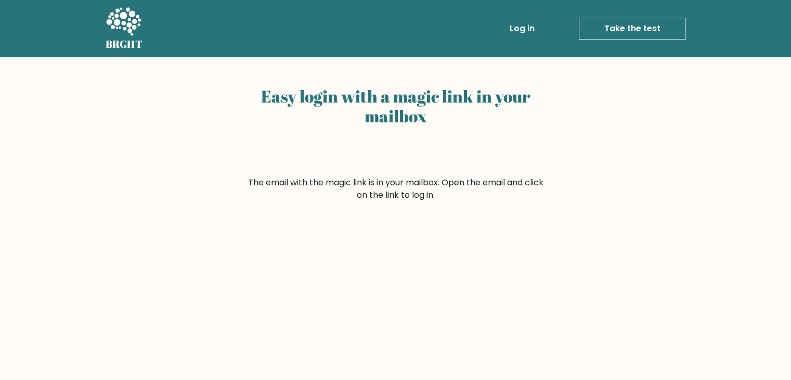
click at [525, 24] on link "Log in" at bounding box center [522, 28] width 33 height 21
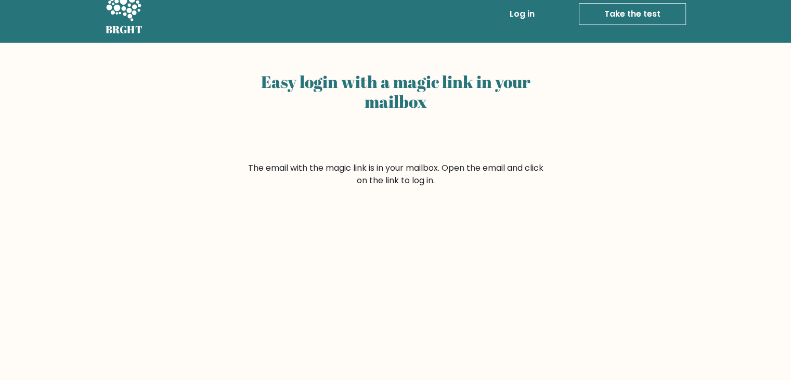
scroll to position [19, 0]
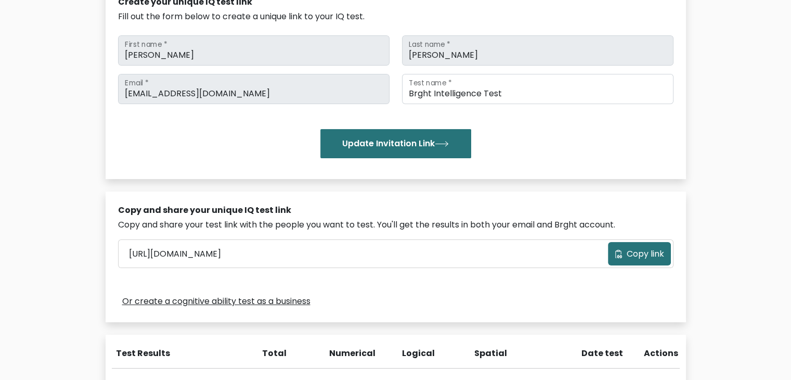
scroll to position [135, 0]
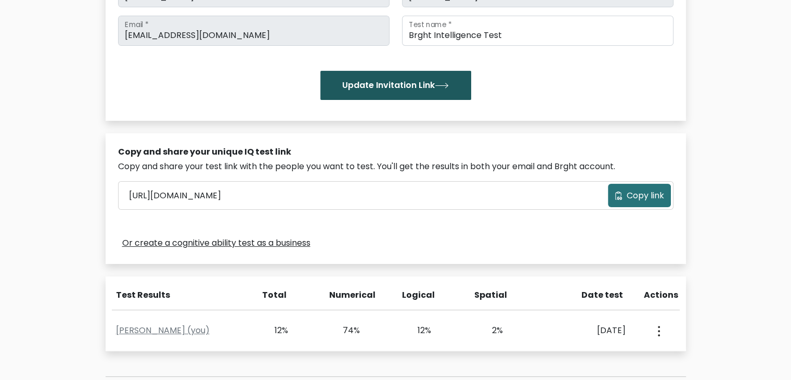
scroll to position [190, 0]
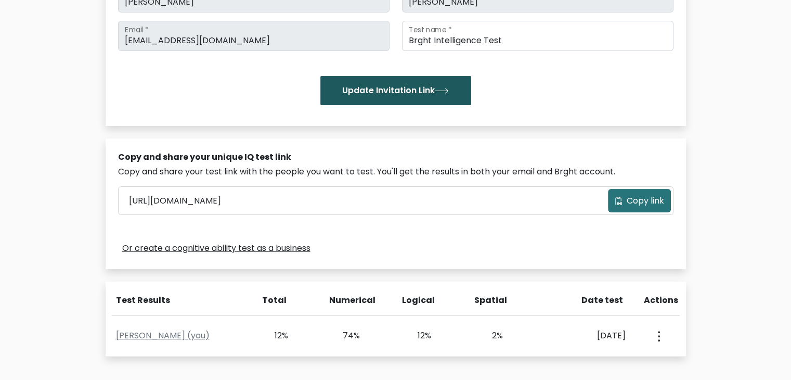
click at [395, 98] on button "Update Invitation Link" at bounding box center [395, 90] width 151 height 29
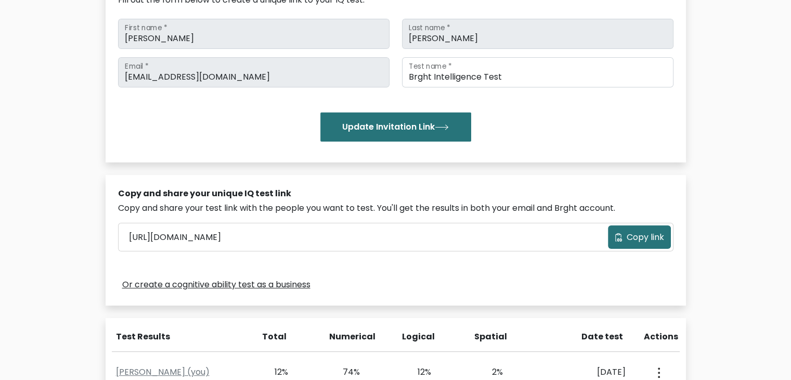
scroll to position [157, 0]
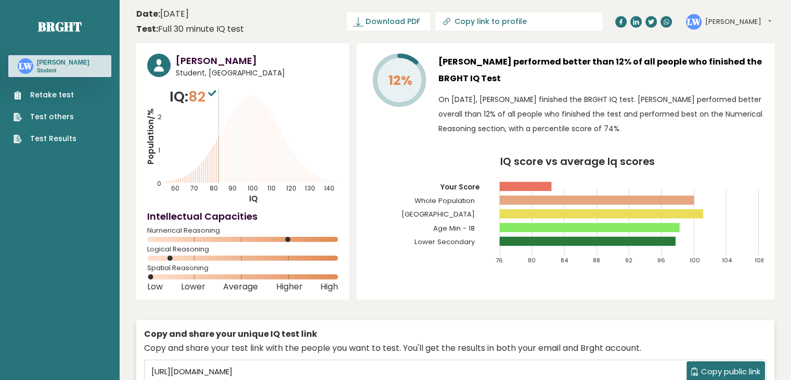
click at [48, 91] on link "Retake test" at bounding box center [45, 94] width 63 height 11
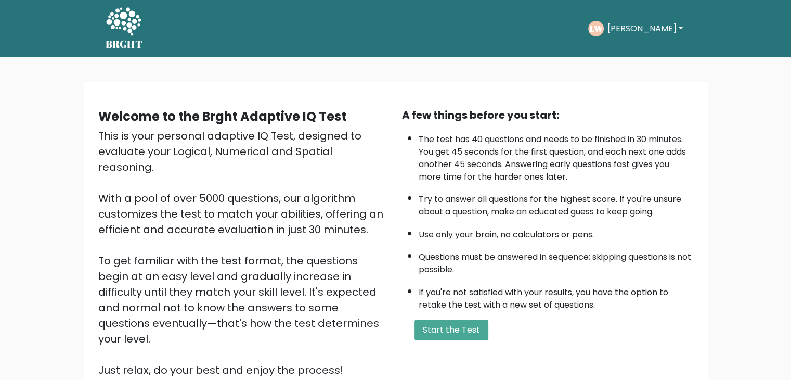
scroll to position [97, 0]
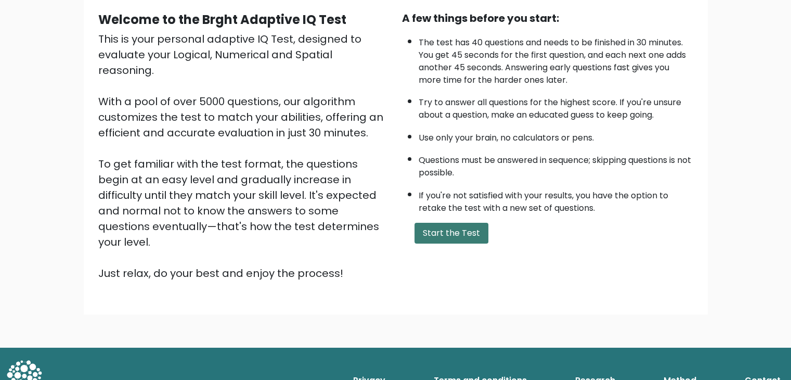
click at [436, 235] on button "Start the Test" at bounding box center [452, 233] width 74 height 21
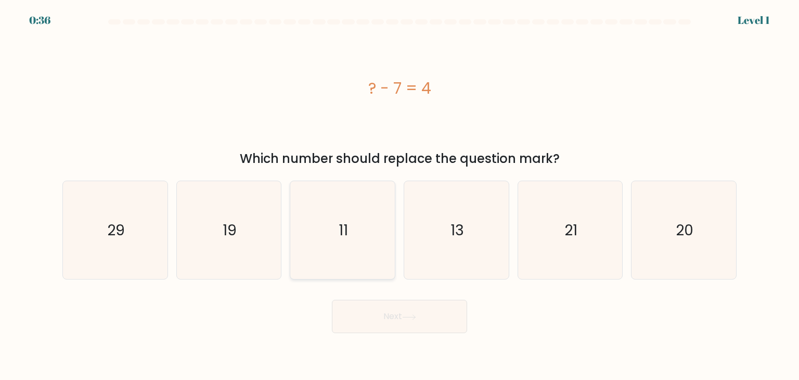
click at [356, 262] on icon "11" at bounding box center [342, 230] width 98 height 98
click at [399, 195] on input "c. 11" at bounding box center [399, 192] width 1 height 5
radio input "true"
click at [415, 318] on icon at bounding box center [409, 317] width 14 height 6
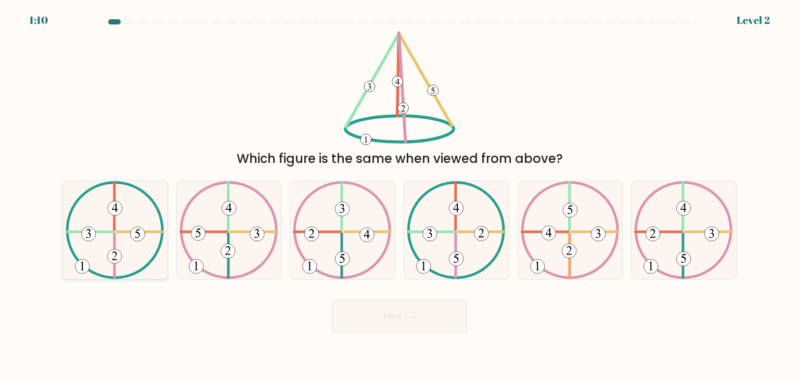
click at [85, 236] on 369 at bounding box center [89, 234] width 15 height 15
click at [399, 195] on input "a." at bounding box center [399, 192] width 1 height 5
radio input "true"
click at [395, 306] on button "Next" at bounding box center [399, 316] width 135 height 33
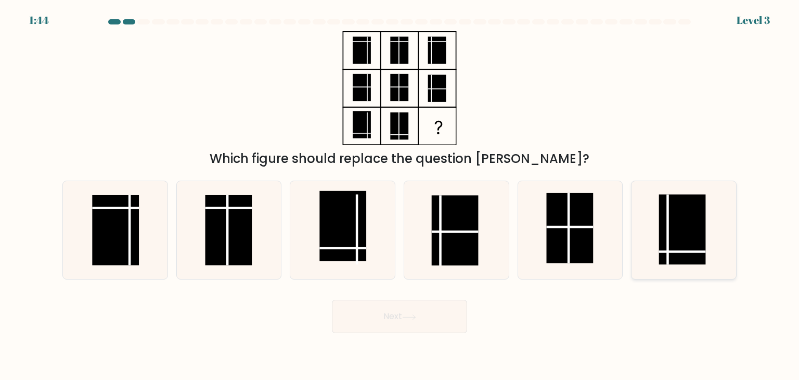
click at [689, 232] on rect at bounding box center [682, 230] width 47 height 70
click at [400, 195] on input "f." at bounding box center [399, 192] width 1 height 5
radio input "true"
click at [417, 321] on button "Next" at bounding box center [399, 316] width 135 height 33
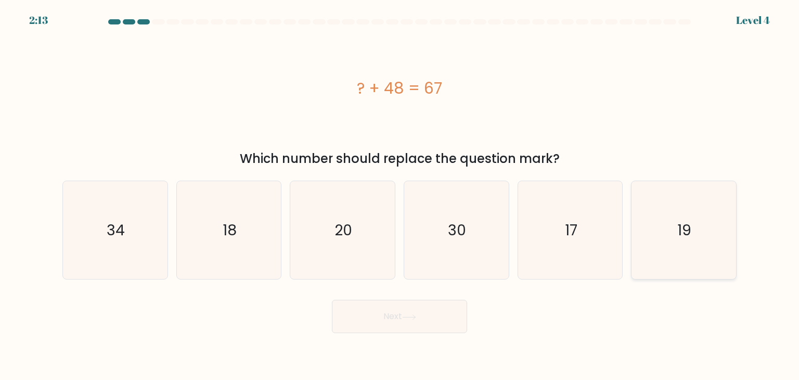
click at [672, 208] on icon "19" at bounding box center [684, 230] width 98 height 98
click at [400, 195] on input "f. 19" at bounding box center [399, 192] width 1 height 5
radio input "true"
click at [373, 312] on button "Next" at bounding box center [399, 316] width 135 height 33
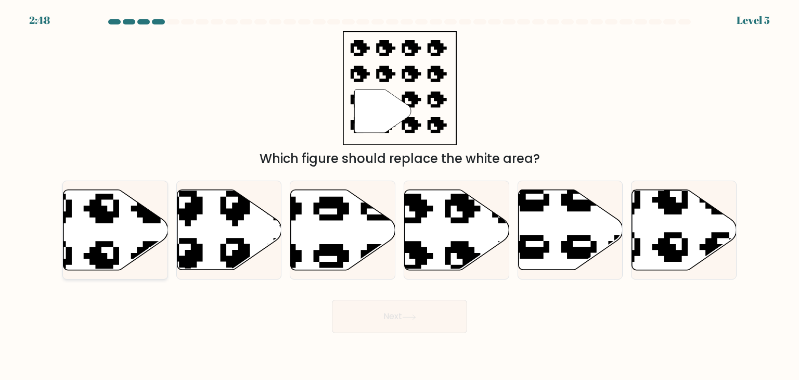
click at [132, 220] on icon at bounding box center [115, 230] width 105 height 80
click at [399, 195] on input "a." at bounding box center [399, 192] width 1 height 5
radio input "true"
click at [356, 320] on button "Next" at bounding box center [399, 316] width 135 height 33
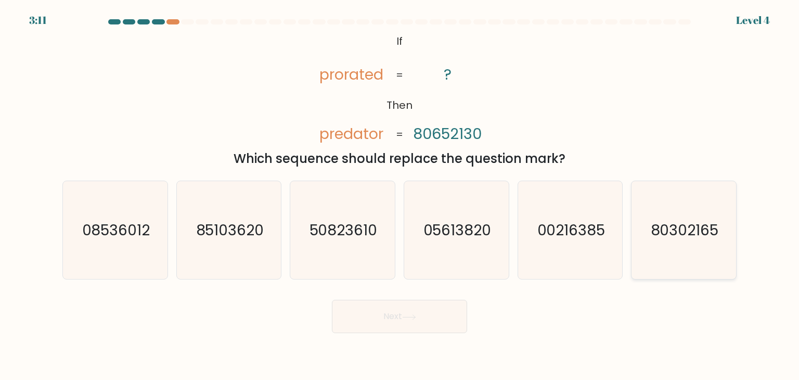
click at [735, 216] on div "80302165" at bounding box center [684, 229] width 106 height 99
click at [400, 195] on input "f. 80302165" at bounding box center [399, 192] width 1 height 5
radio input "true"
click at [419, 327] on button "Next" at bounding box center [399, 316] width 135 height 33
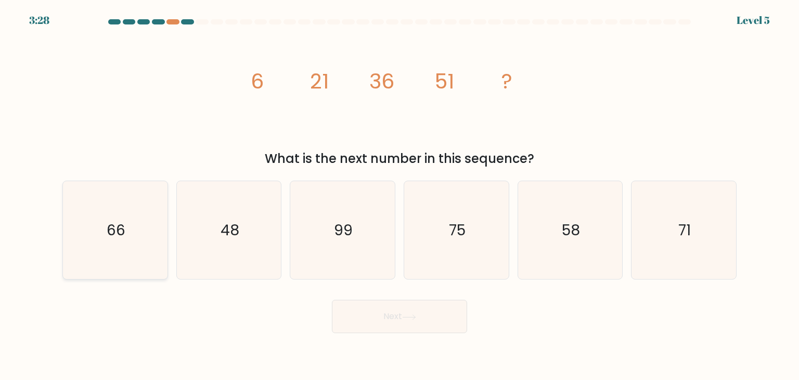
click at [140, 221] on icon "66" at bounding box center [115, 230] width 98 height 98
click at [399, 195] on input "a. 66" at bounding box center [399, 192] width 1 height 5
radio input "true"
click at [402, 315] on button "Next" at bounding box center [399, 316] width 135 height 33
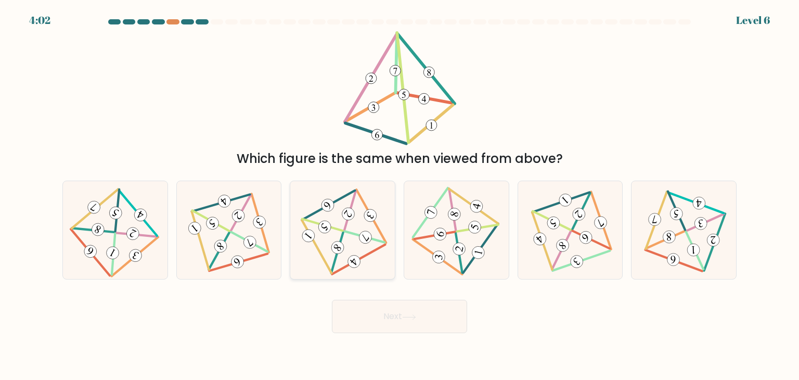
click at [338, 217] on icon at bounding box center [342, 230] width 81 height 79
click at [399, 195] on input "c." at bounding box center [399, 192] width 1 height 5
radio input "true"
click at [385, 339] on body "4:01 Level 6" at bounding box center [399, 190] width 799 height 380
click at [389, 319] on button "Next" at bounding box center [399, 316] width 135 height 33
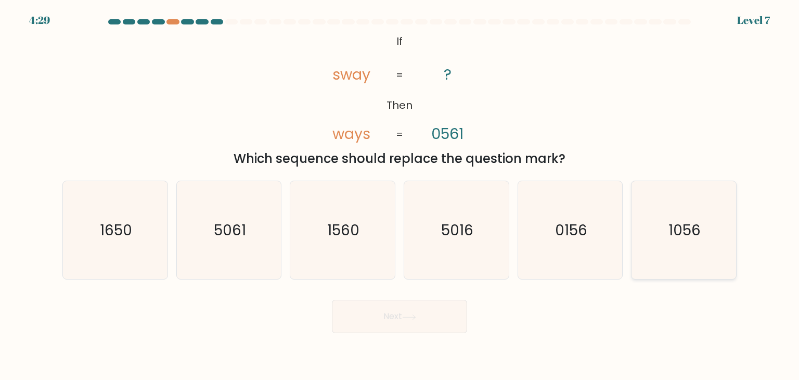
click at [695, 234] on text "1056" at bounding box center [684, 229] width 32 height 21
click at [400, 195] on input "f. 1056" at bounding box center [399, 192] width 1 height 5
radio input "true"
click at [401, 322] on button "Next" at bounding box center [399, 316] width 135 height 33
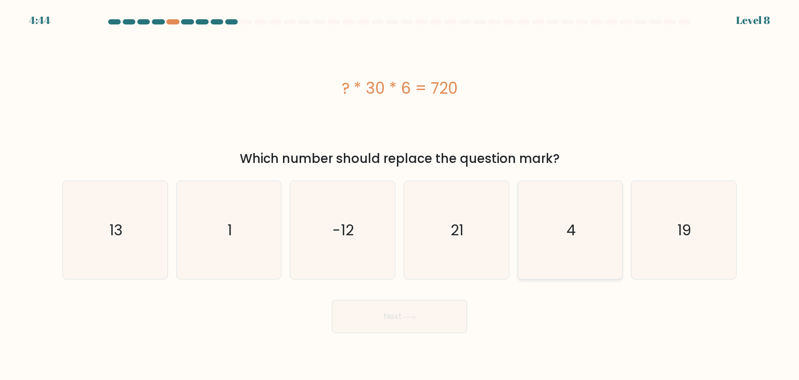
click at [600, 259] on icon "4" at bounding box center [570, 230] width 98 height 98
click at [400, 195] on input "e. 4" at bounding box center [399, 192] width 1 height 5
radio input "true"
click at [406, 305] on button "Next" at bounding box center [399, 316] width 135 height 33
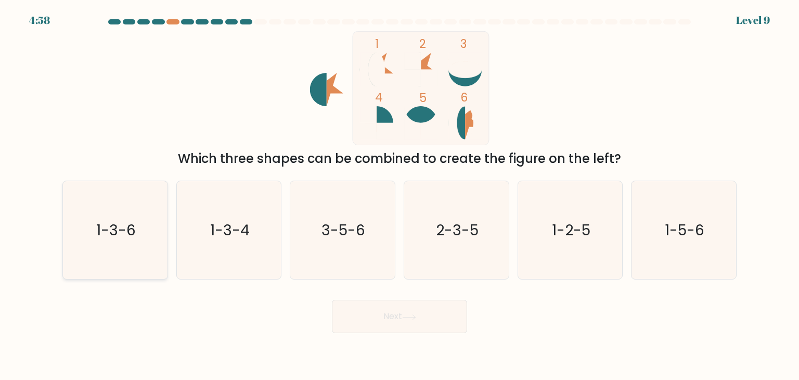
click at [133, 217] on icon "1-3-6" at bounding box center [115, 230] width 98 height 98
click at [399, 195] on input "a. 1-3-6" at bounding box center [399, 192] width 1 height 5
radio input "true"
click at [416, 310] on button "Next" at bounding box center [399, 316] width 135 height 33
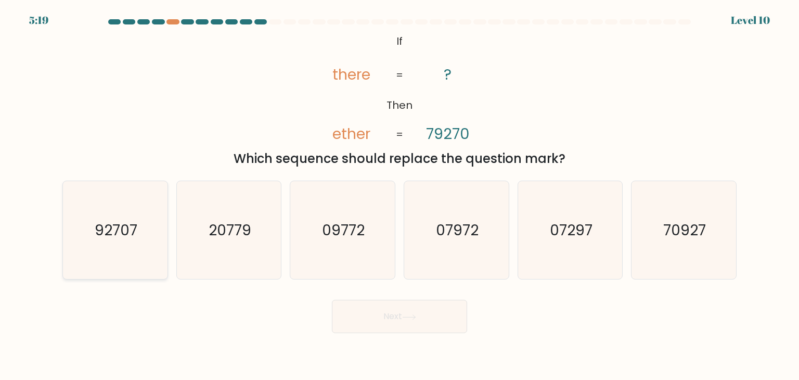
click at [130, 205] on icon "92707" at bounding box center [115, 230] width 98 height 98
click at [399, 195] on input "a. 92707" at bounding box center [399, 192] width 1 height 5
radio input "true"
click at [433, 326] on button "Next" at bounding box center [399, 316] width 135 height 33
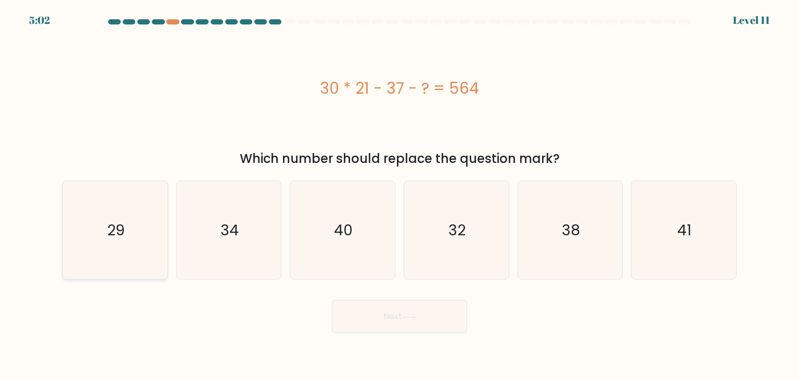
click at [146, 192] on icon "29" at bounding box center [115, 230] width 98 height 98
click at [399, 192] on input "a. 29" at bounding box center [399, 192] width 1 height 5
radio input "true"
click at [462, 327] on button "Next" at bounding box center [399, 316] width 135 height 33
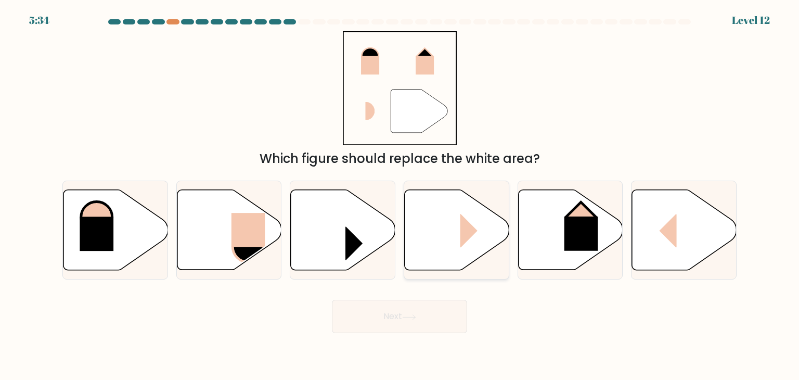
click at [468, 234] on rect at bounding box center [477, 230] width 35 height 34
click at [400, 195] on input "d." at bounding box center [399, 192] width 1 height 5
radio input "true"
click at [410, 311] on button "Next" at bounding box center [399, 316] width 135 height 33
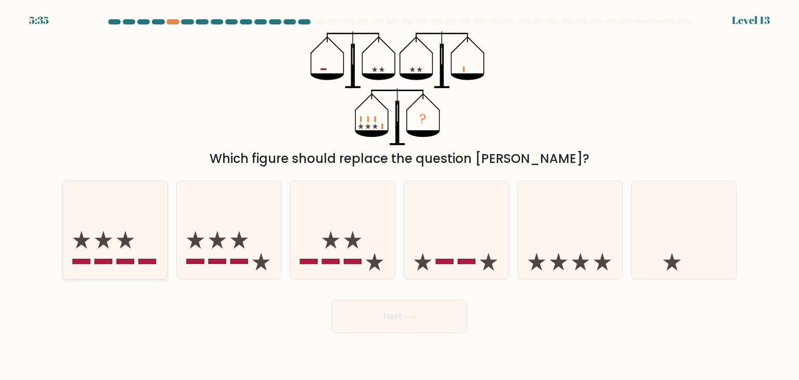
click at [98, 219] on icon at bounding box center [115, 230] width 105 height 86
click at [399, 195] on input "a." at bounding box center [399, 192] width 1 height 5
radio input "true"
click at [413, 321] on button "Next" at bounding box center [399, 316] width 135 height 33
